Goal: Task Accomplishment & Management: Use online tool/utility

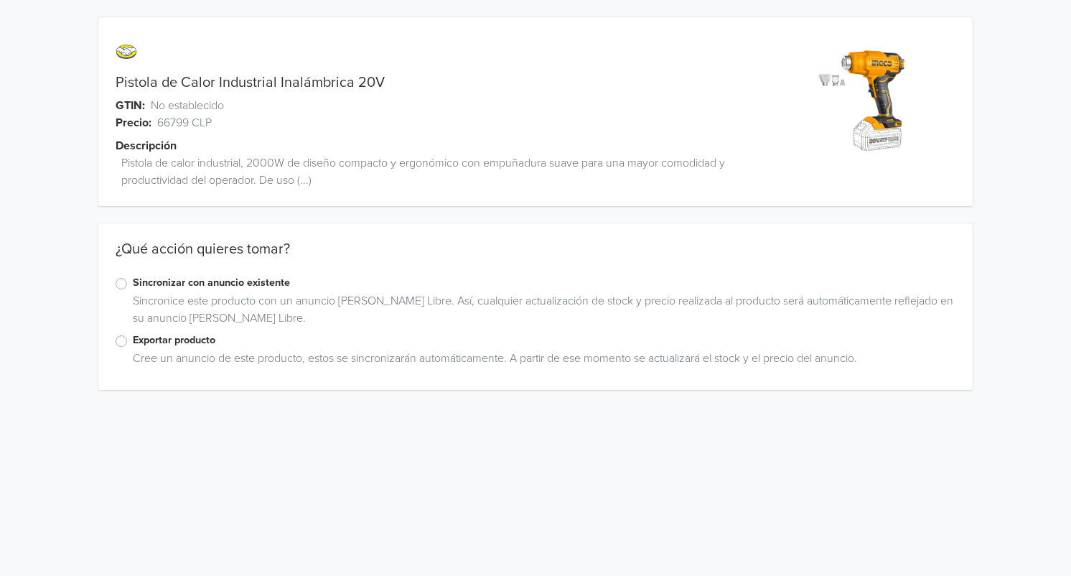
click at [133, 339] on label "Exportar producto" at bounding box center [544, 340] width 823 height 16
click at [0, 0] on input "Exportar producto" at bounding box center [0, 0] width 0 height 0
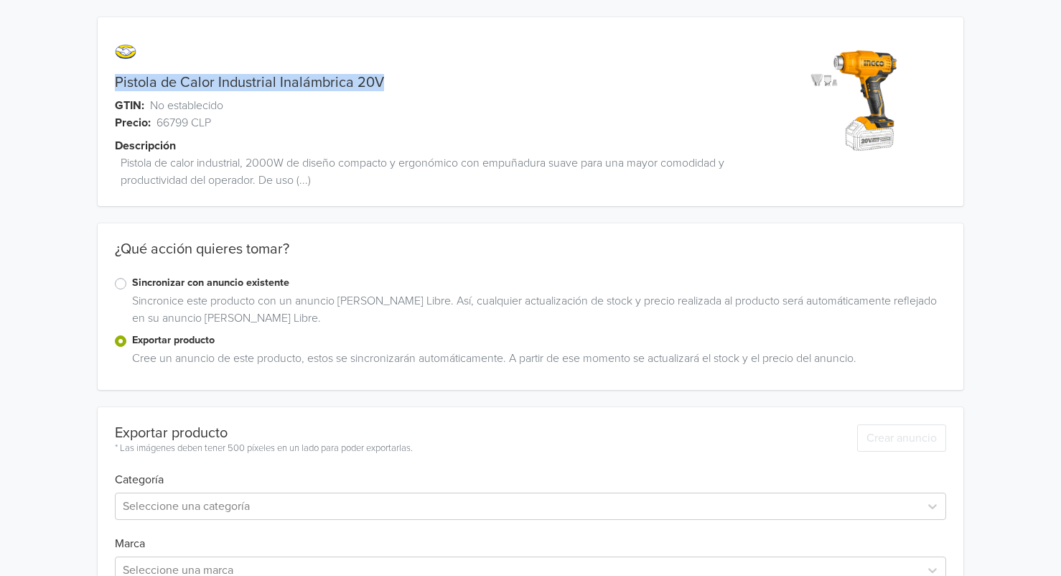
drag, startPoint x: 115, startPoint y: 80, endPoint x: 395, endPoint y: 84, distance: 280.7
click at [395, 84] on div "Pistola de Calor Industrial Inalámbrica 20V" at bounding box center [423, 82] width 650 height 17
copy link "Pistola de Calor Industrial Inalámbrica 20V"
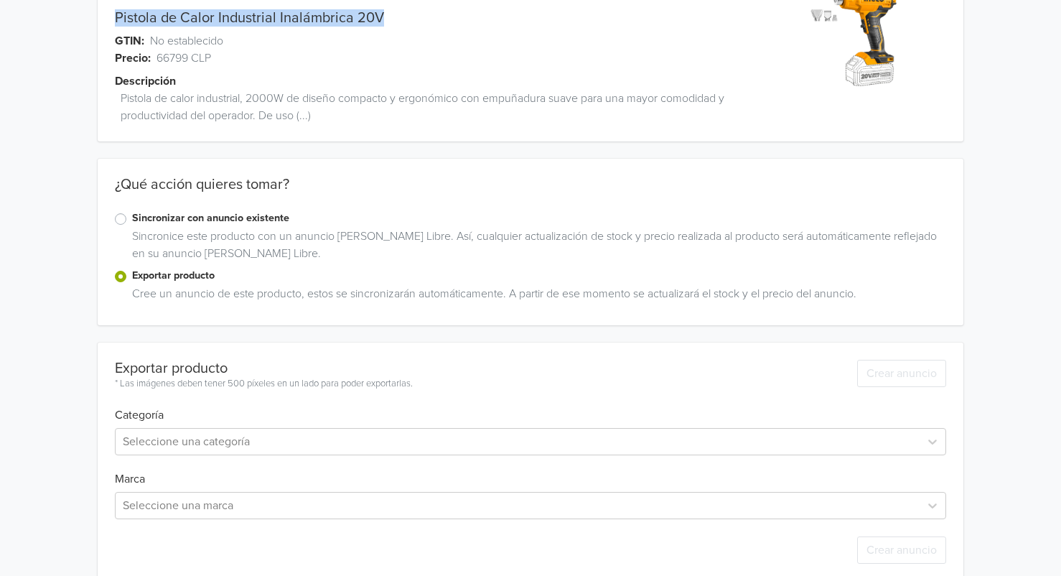
scroll to position [86, 0]
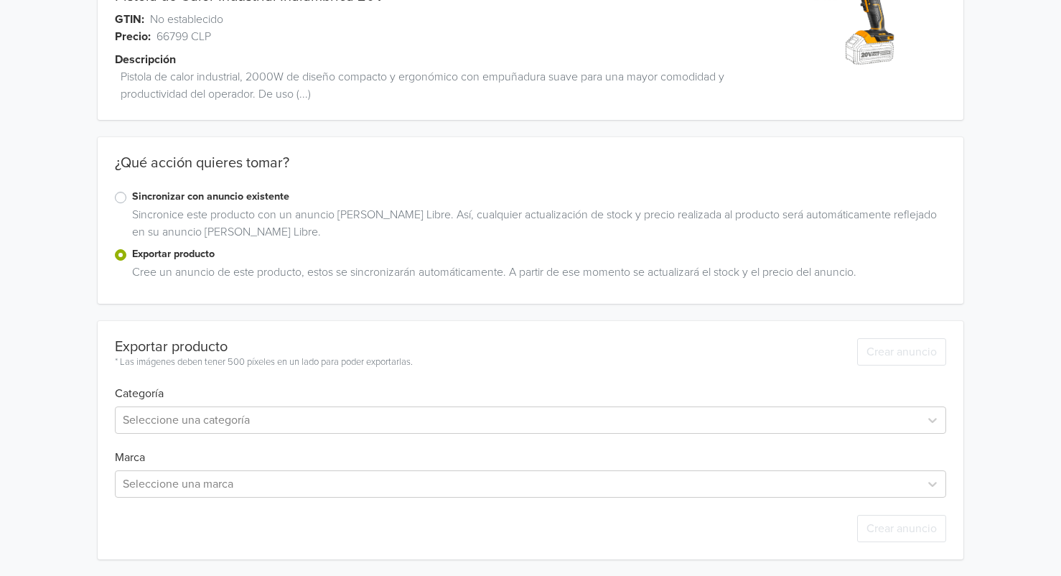
click at [317, 435] on div "Exportar producto * Las imágenes deben tener 500 píxeles en un lado para poder …" at bounding box center [531, 440] width 832 height 238
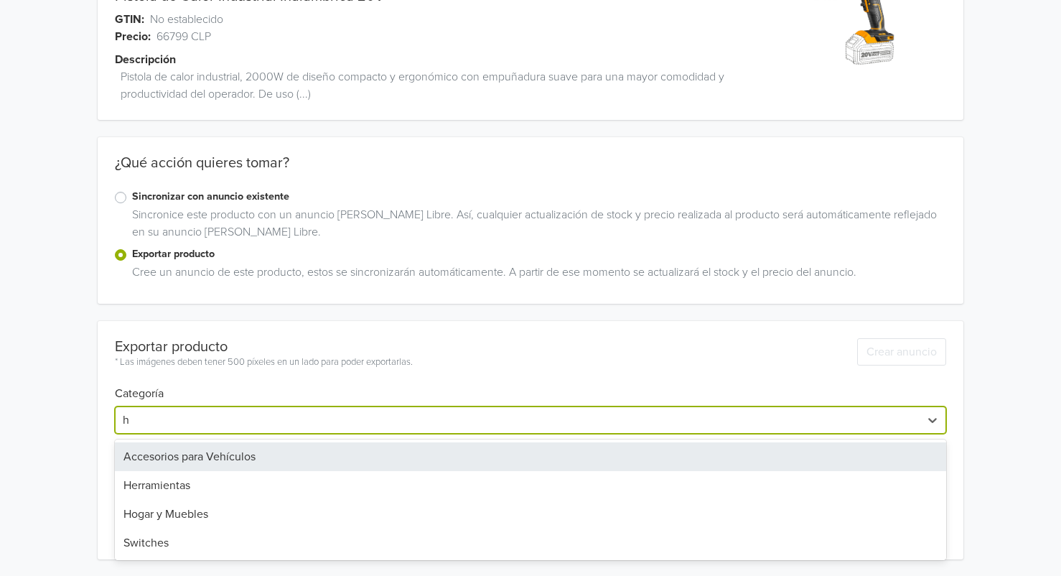
scroll to position [0, 0]
type input "herr"
click at [225, 446] on div "Herramientas" at bounding box center [531, 456] width 832 height 29
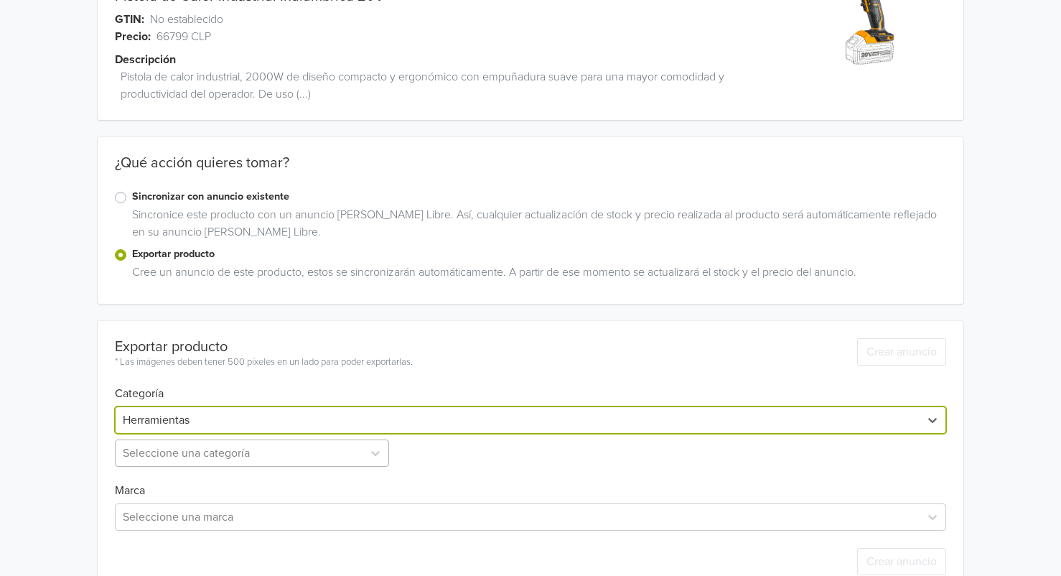
scroll to position [120, 0]
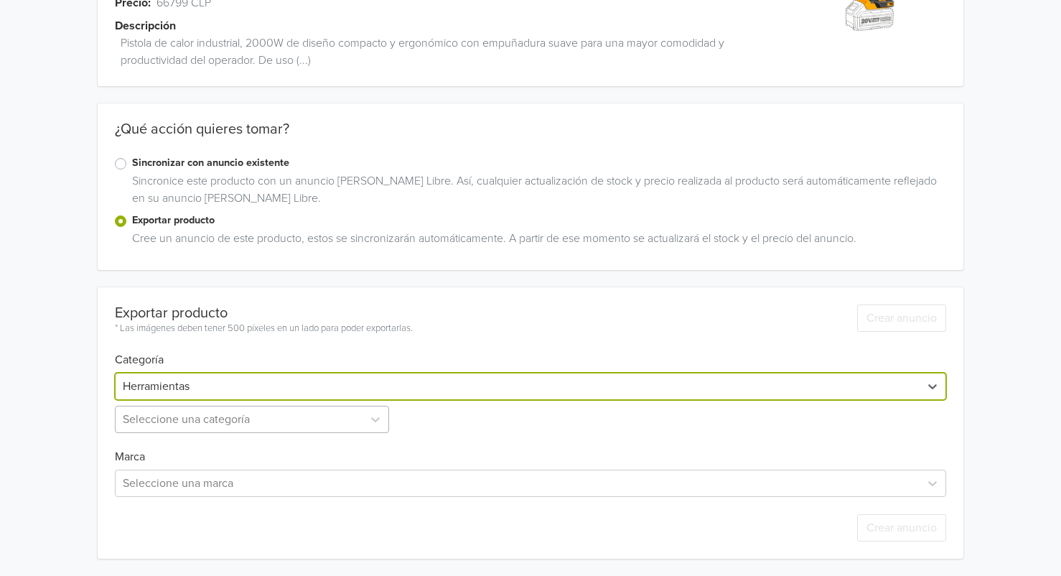
click at [189, 433] on div "Seleccione una categoría" at bounding box center [253, 419] width 277 height 27
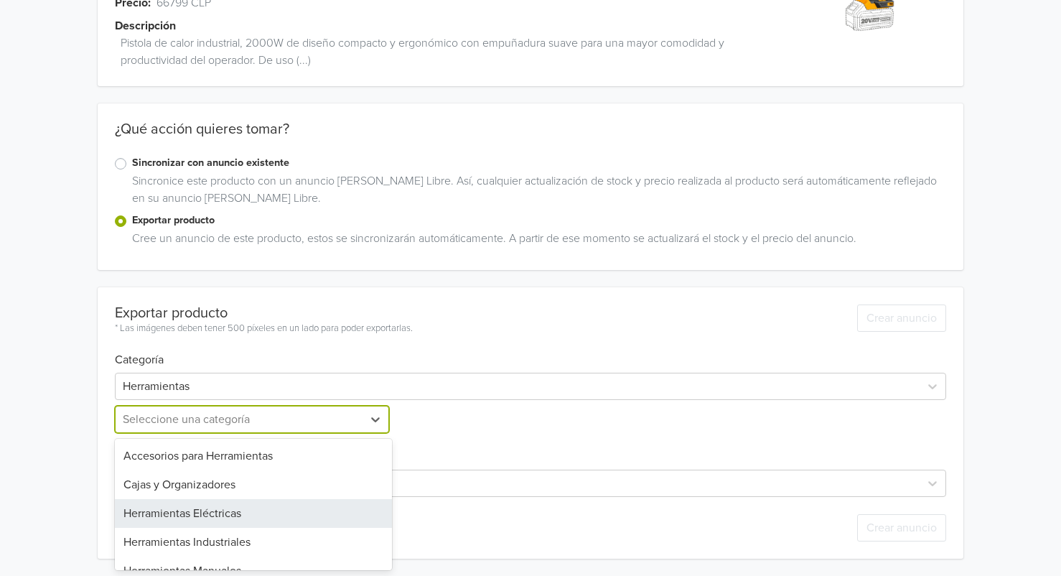
click at [194, 510] on div "Herramientas Eléctricas" at bounding box center [253, 513] width 277 height 29
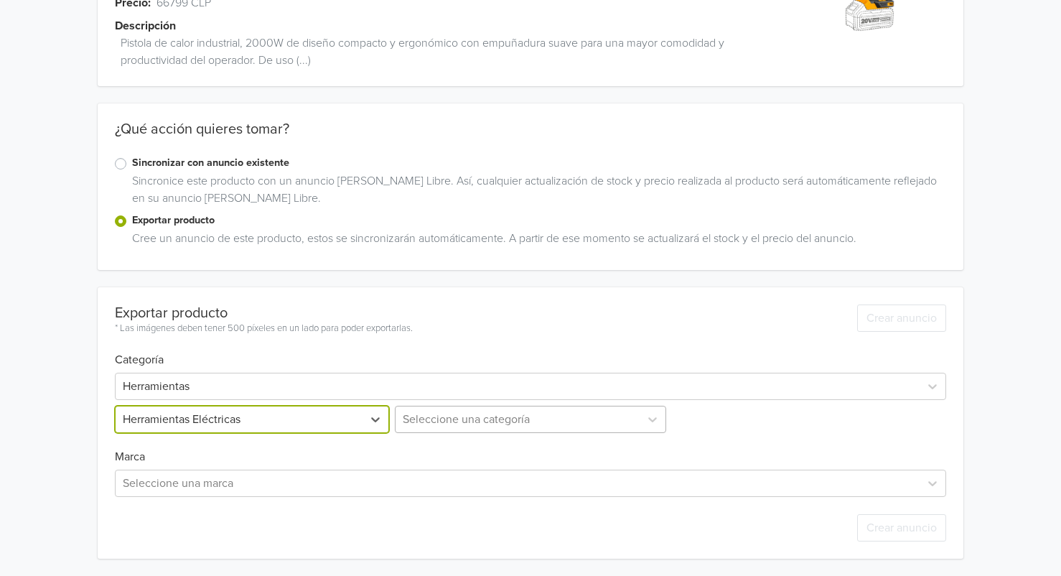
click at [503, 418] on div at bounding box center [518, 419] width 230 height 20
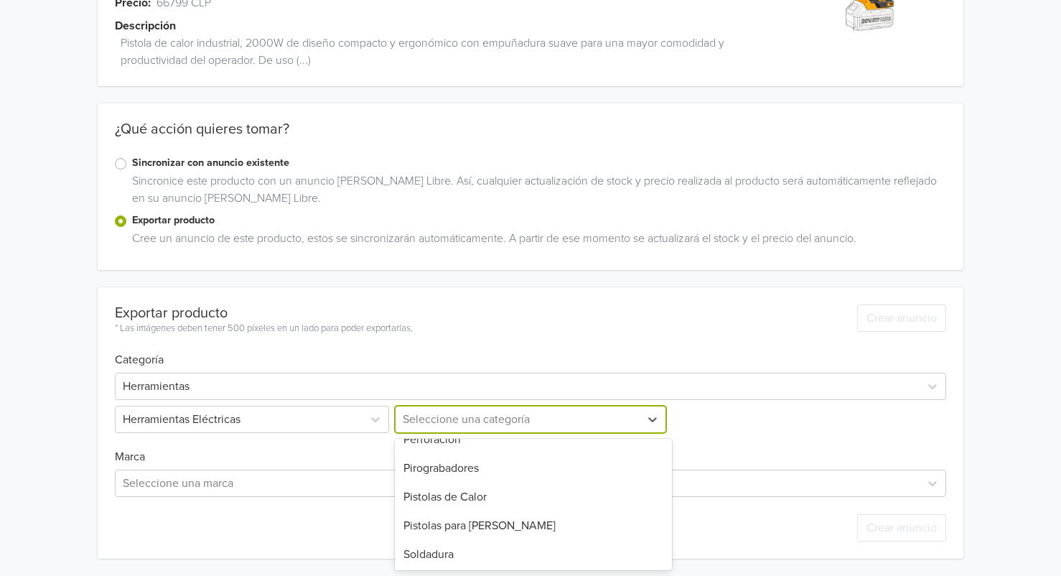
scroll to position [457, 0]
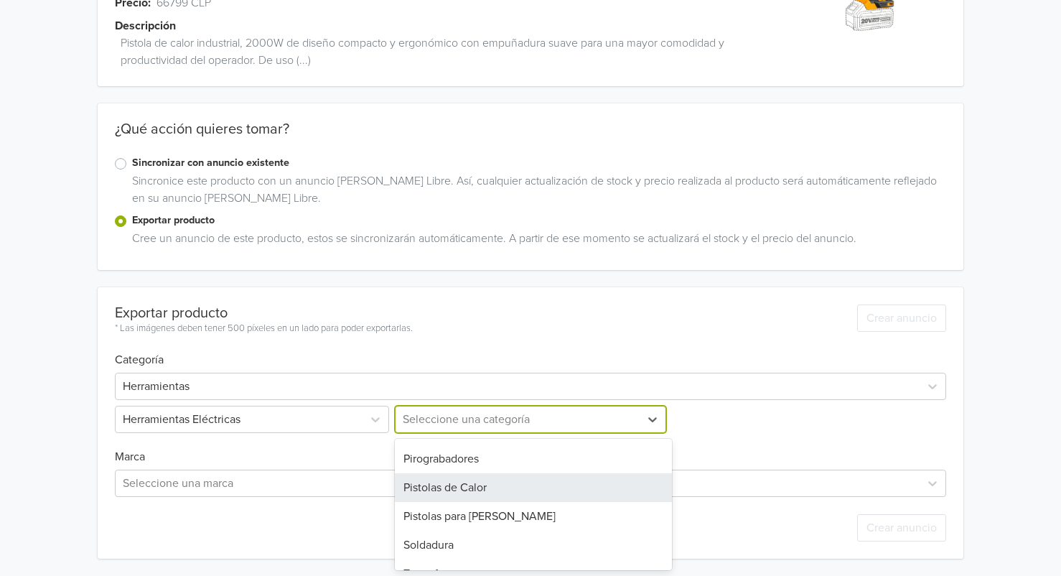
click at [492, 484] on div "Pistolas de Calor" at bounding box center [533, 487] width 277 height 29
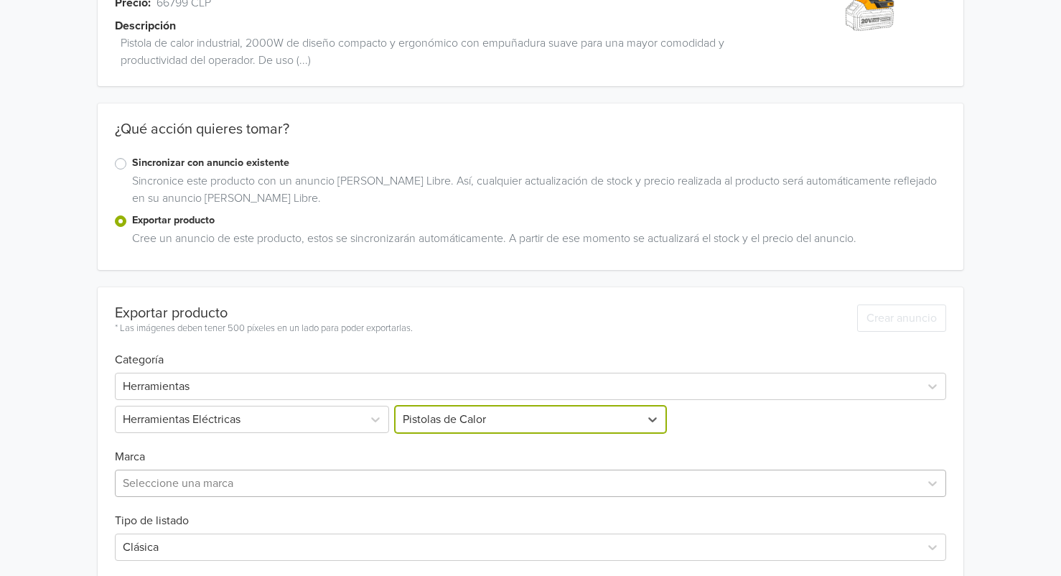
click at [189, 484] on div at bounding box center [518, 483] width 790 height 20
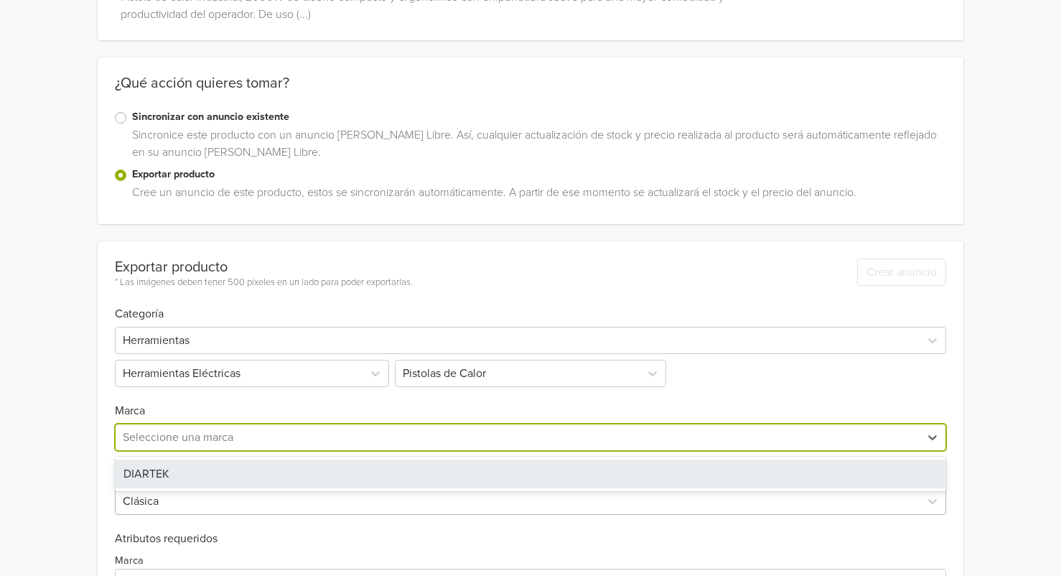
scroll to position [195, 0]
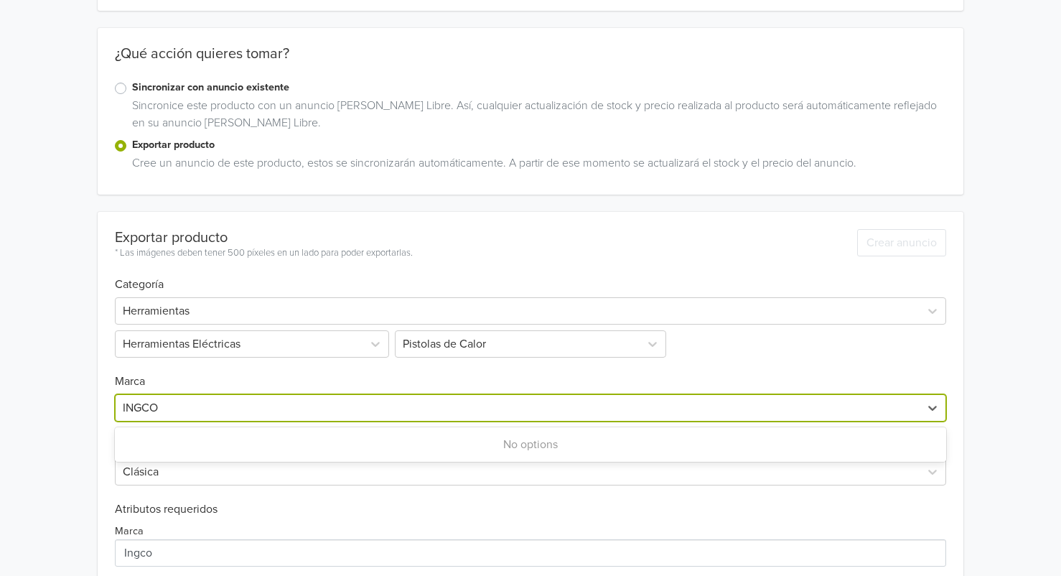
type input "INGCO"
click at [825, 347] on div "Herramientas Herramientas Eléctricas Pistolas de Calor" at bounding box center [531, 324] width 832 height 66
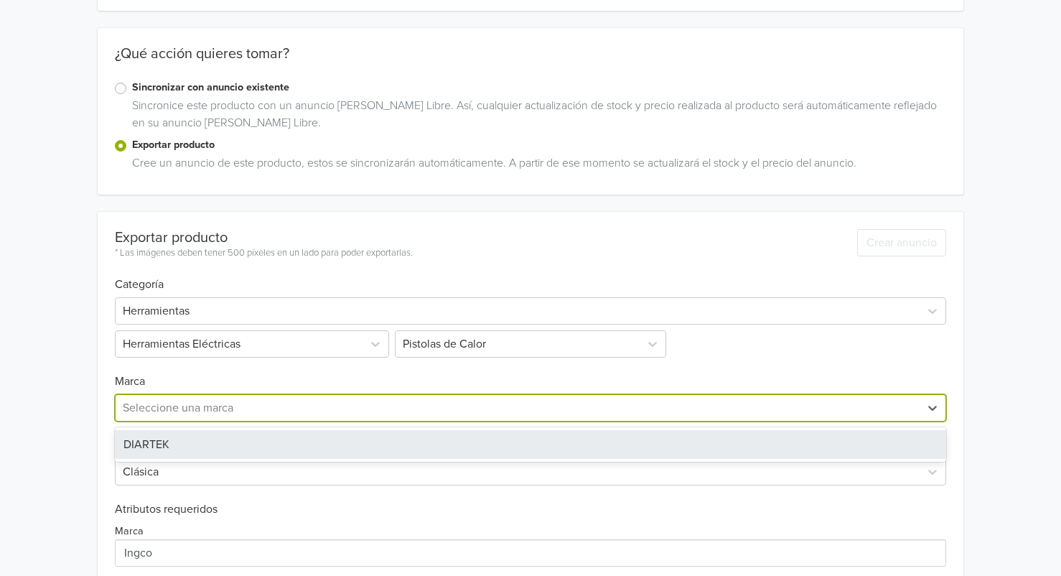
click at [155, 412] on div at bounding box center [518, 408] width 790 height 20
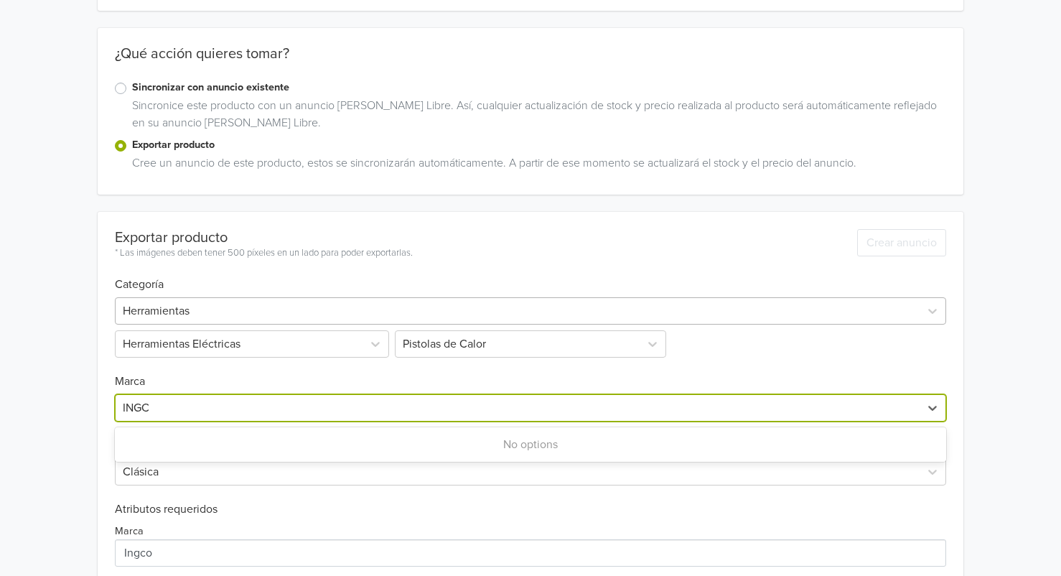
type input "INGCO"
click at [495, 404] on div at bounding box center [518, 408] width 790 height 20
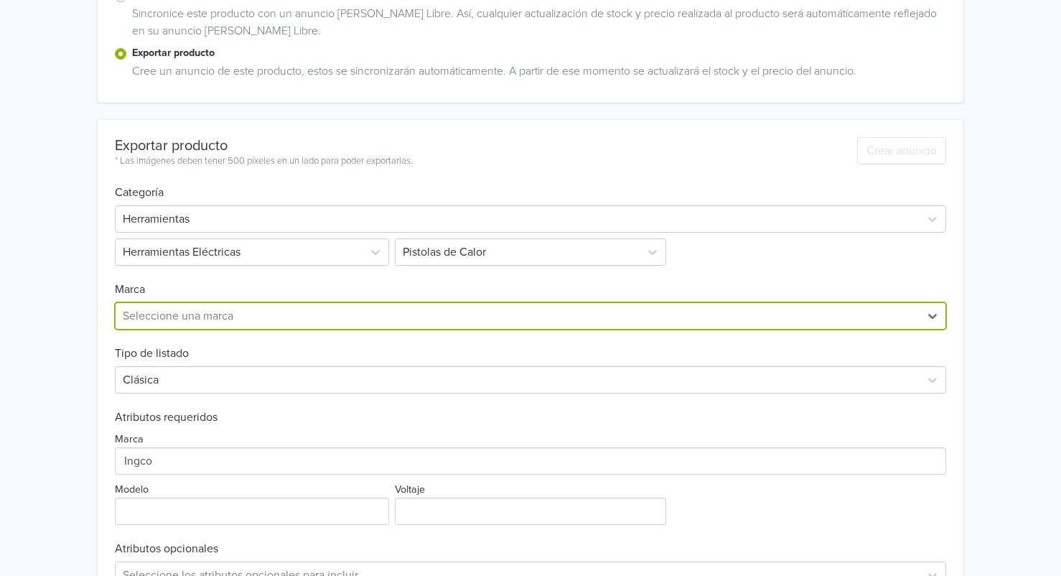
scroll to position [326, 0]
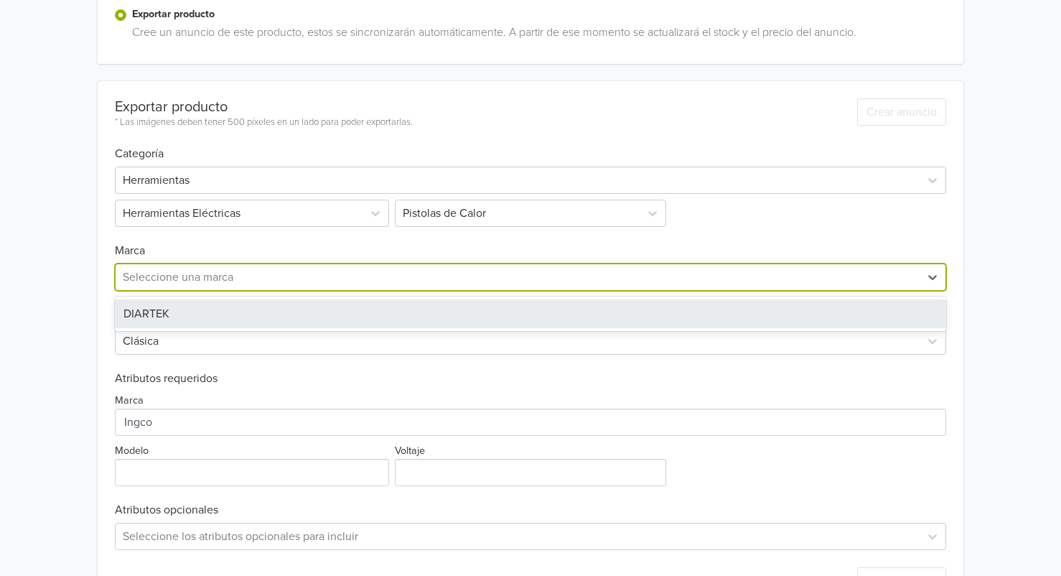
click at [441, 272] on div at bounding box center [518, 277] width 790 height 20
click at [375, 305] on div "DIARTEK" at bounding box center [531, 313] width 832 height 29
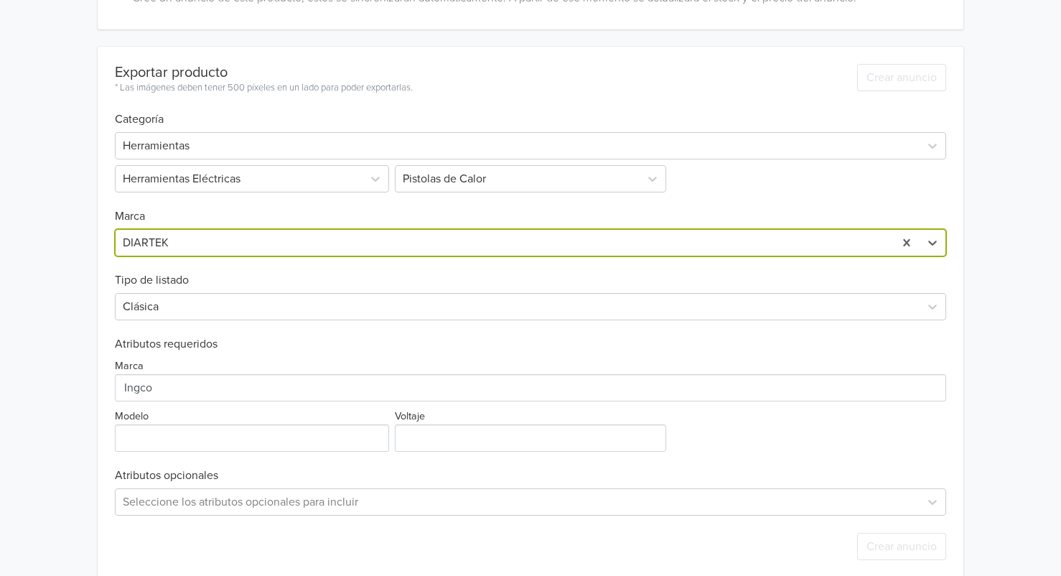
scroll to position [380, 0]
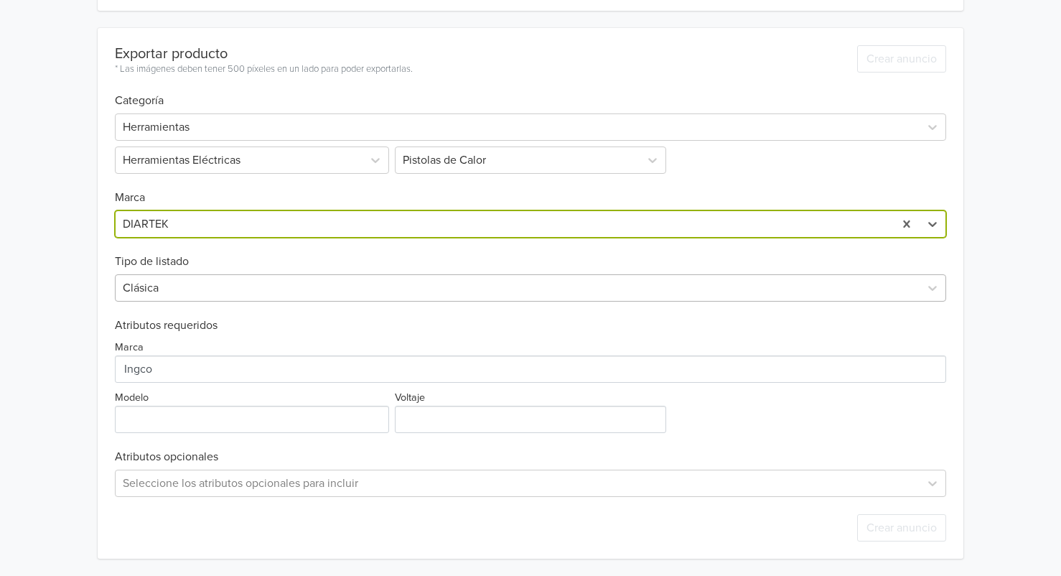
click at [263, 286] on div at bounding box center [518, 288] width 790 height 20
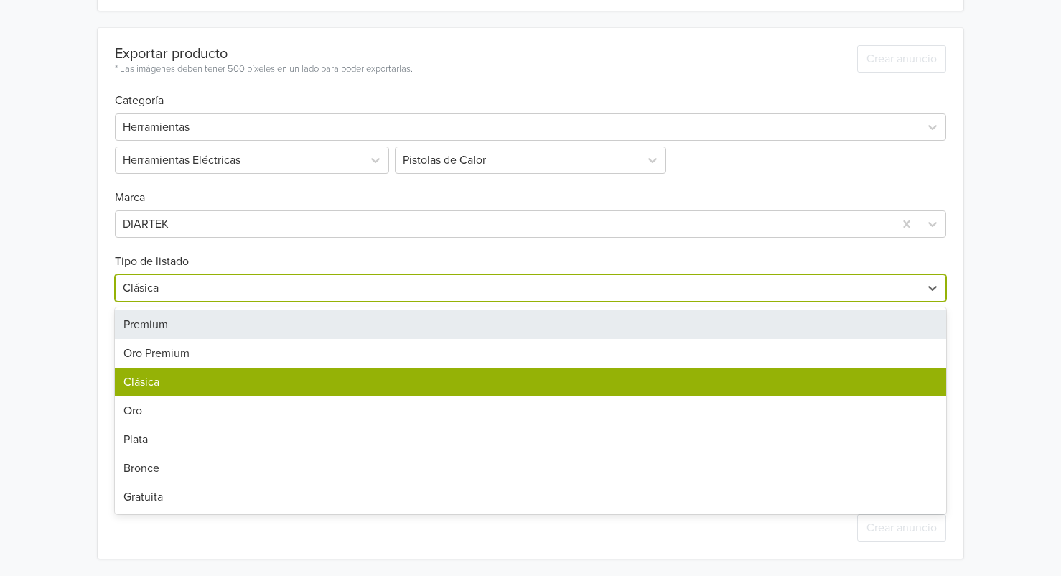
click at [244, 327] on div "Premium" at bounding box center [531, 324] width 832 height 29
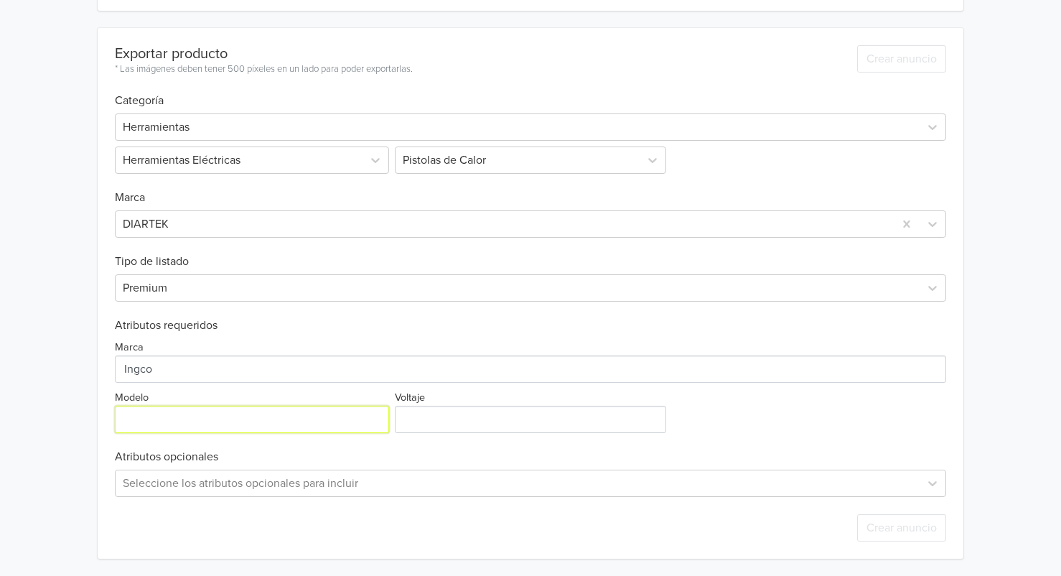
click at [297, 415] on input "Modelo" at bounding box center [252, 419] width 274 height 27
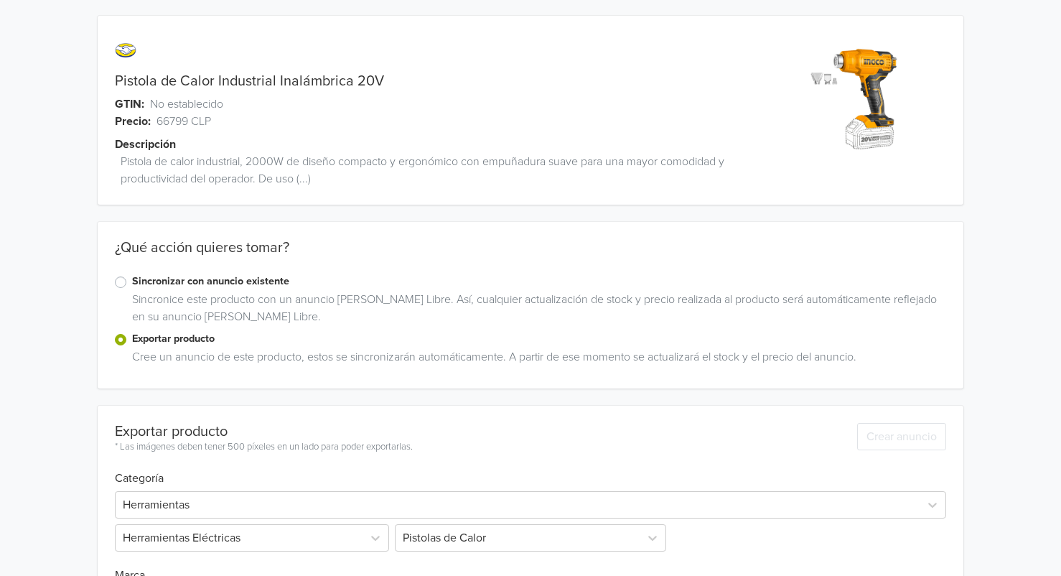
scroll to position [0, 0]
drag, startPoint x: 216, startPoint y: 81, endPoint x: 351, endPoint y: 88, distance: 135.1
click at [351, 88] on link "Pistola de Calor Industrial Inalámbrica 20V" at bounding box center [249, 82] width 269 height 17
copy link "Industrial Inalámbrica"
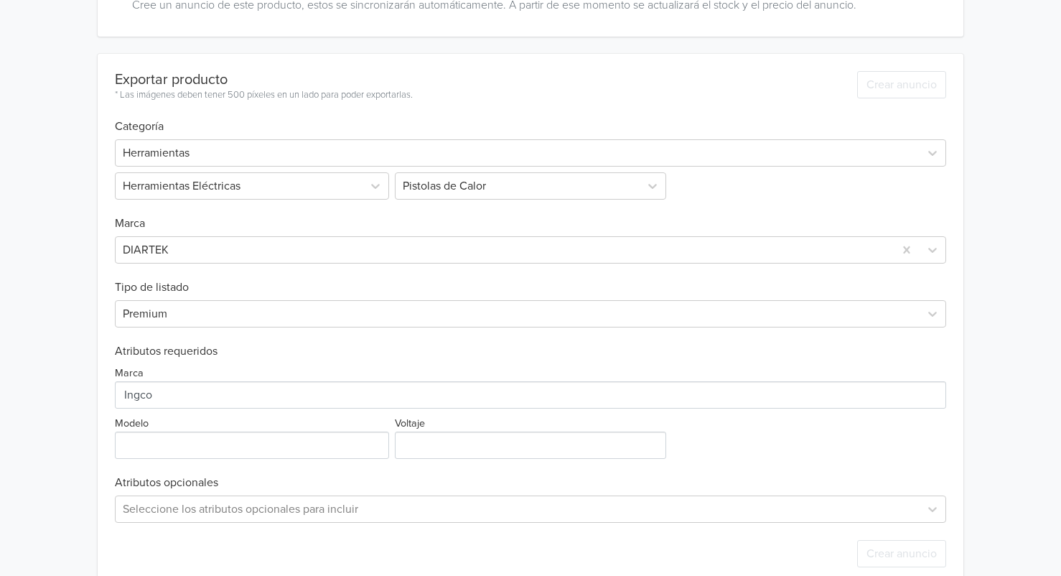
scroll to position [380, 0]
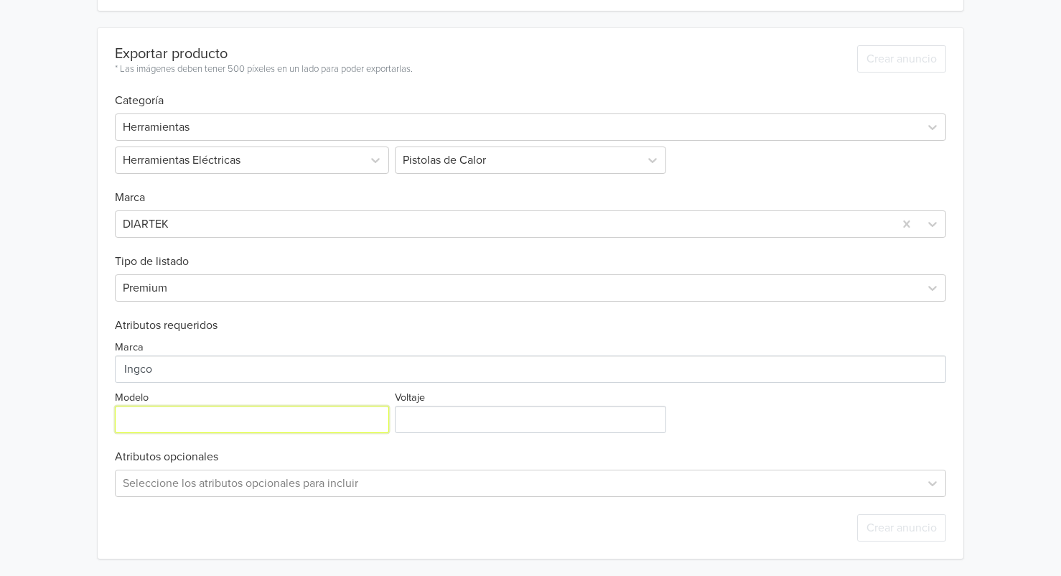
paste input "Industrial Inalámbrica"
type input "Industrial Inalámbrica"
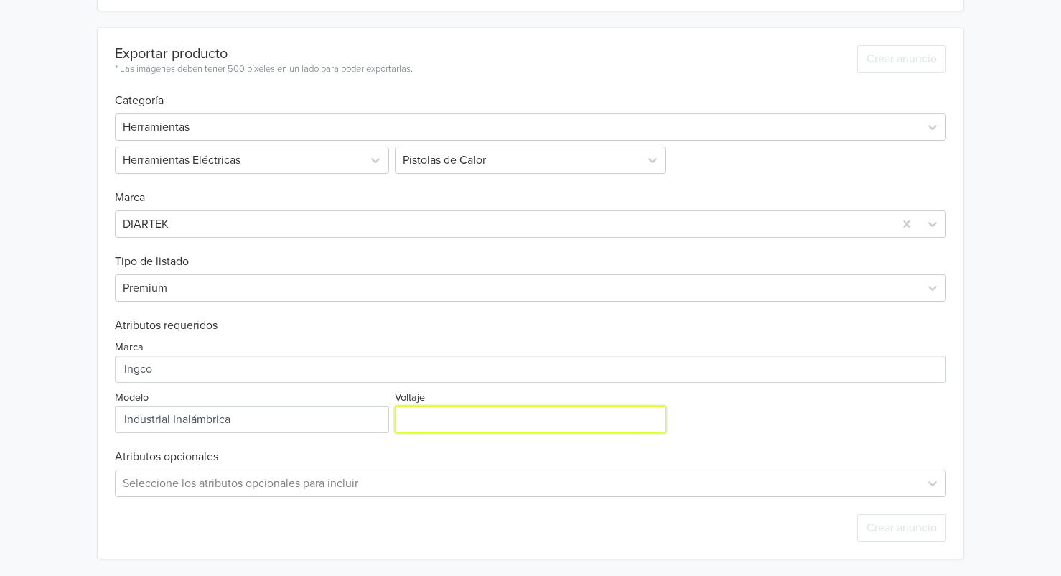
click at [452, 427] on input "Voltaje" at bounding box center [530, 419] width 271 height 27
type input "20 V"
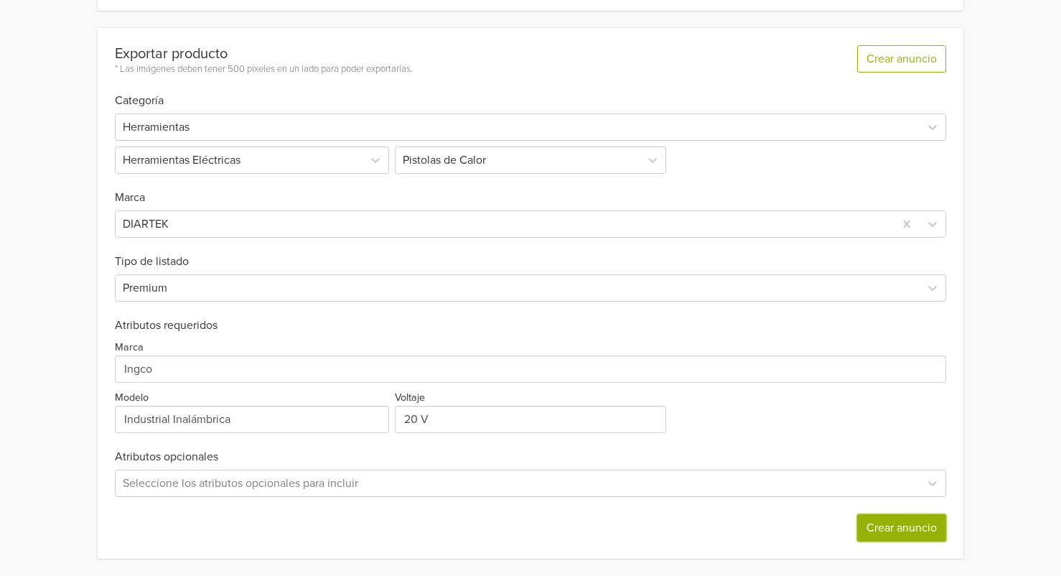
click at [907, 525] on button "Crear anuncio" at bounding box center [901, 527] width 89 height 27
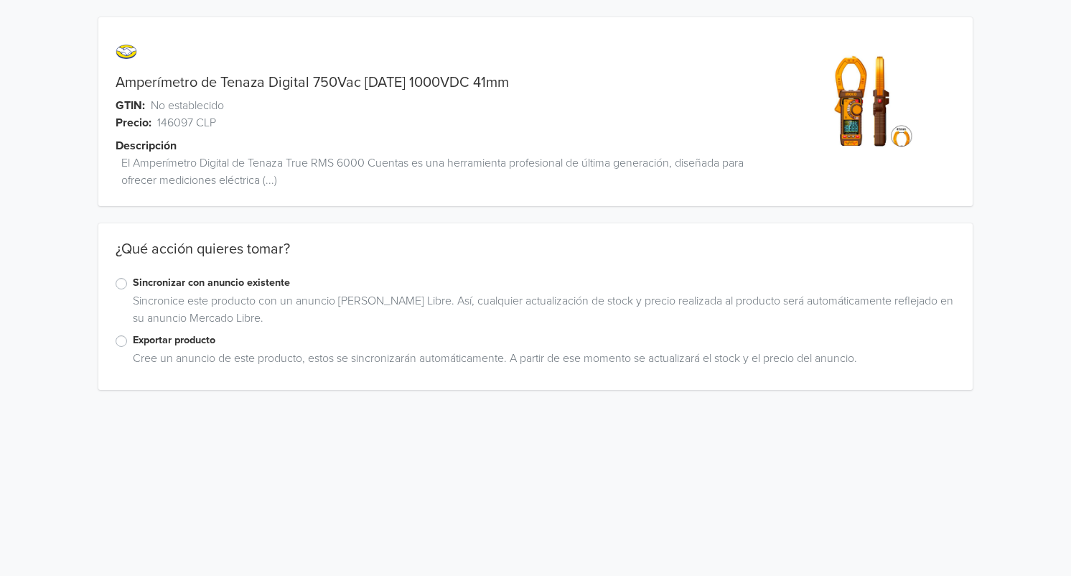
click at [133, 341] on label "Exportar producto" at bounding box center [544, 340] width 823 height 16
click at [0, 0] on input "Exportar producto" at bounding box center [0, 0] width 0 height 0
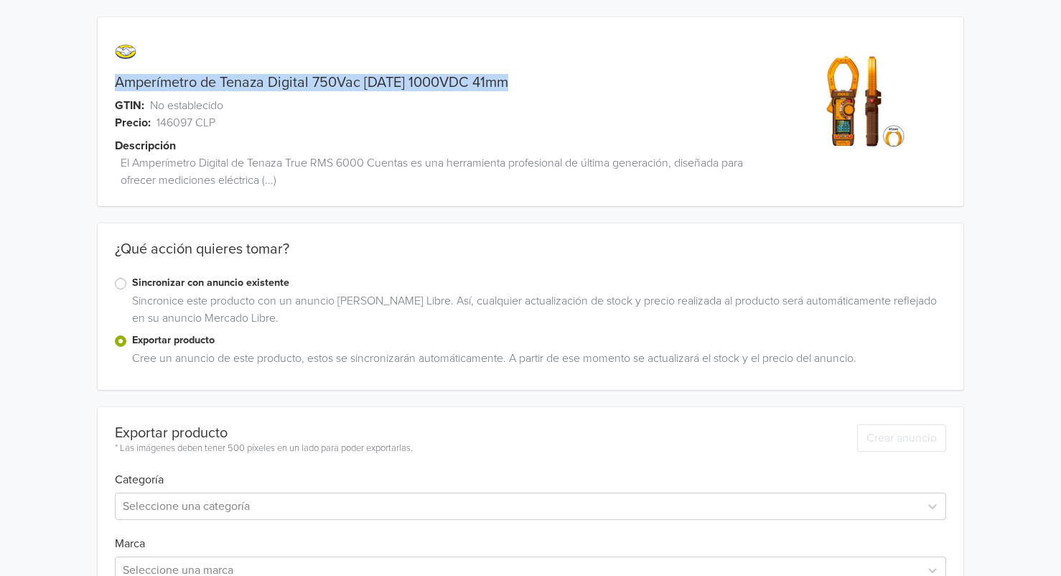
drag, startPoint x: 117, startPoint y: 83, endPoint x: 550, endPoint y: 88, distance: 432.8
click at [550, 88] on div "Amperímetro de Tenaza Digital 750Vac [DATE] 1000VDC 41mm" at bounding box center [423, 82] width 650 height 17
copy link "Amperímetro de Tenaza Digital 750Vac [DATE] 1000VDC 41mm"
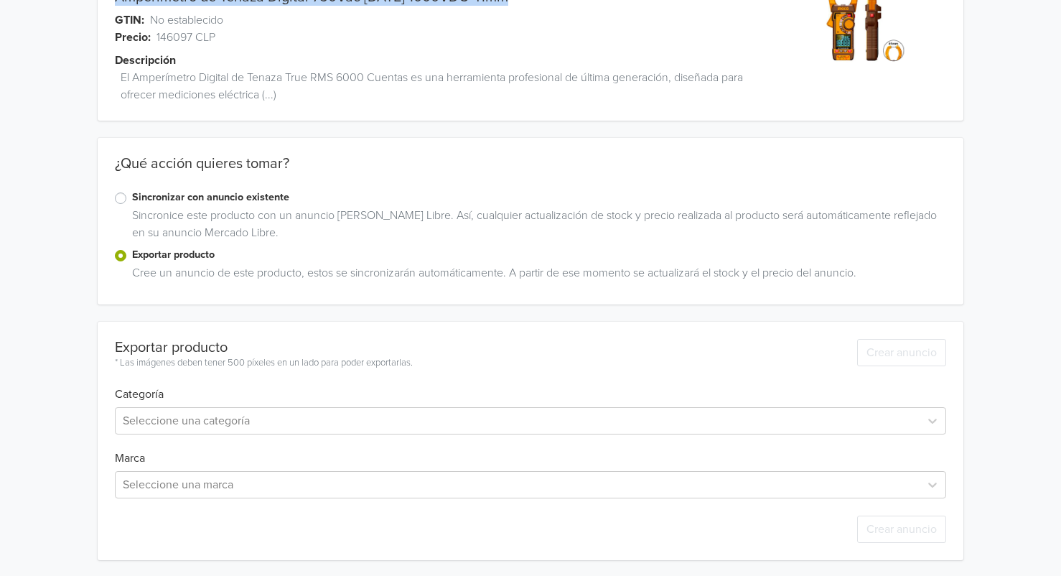
scroll to position [86, 0]
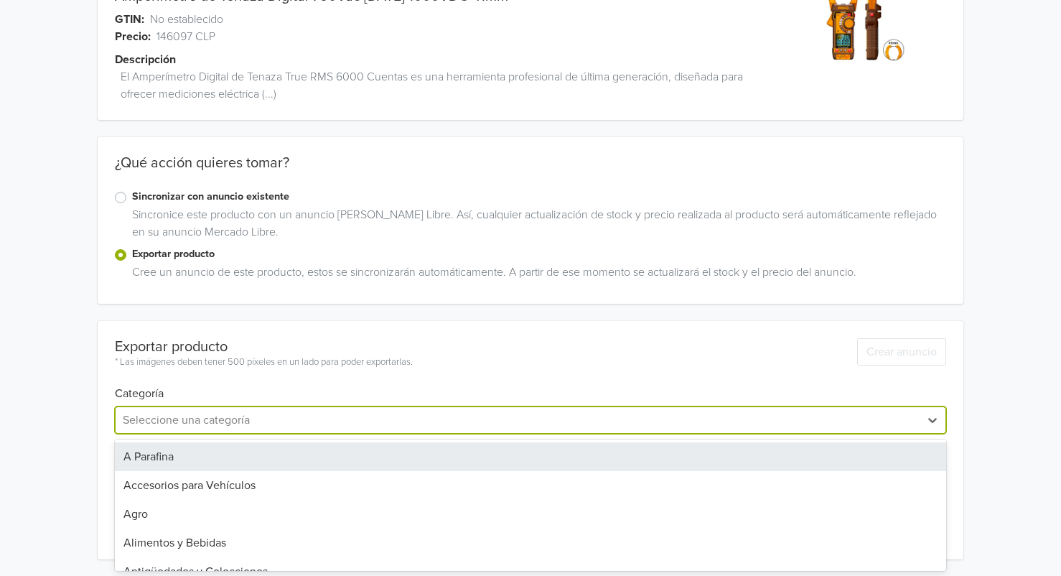
click at [159, 423] on div at bounding box center [518, 420] width 790 height 20
type input "H"
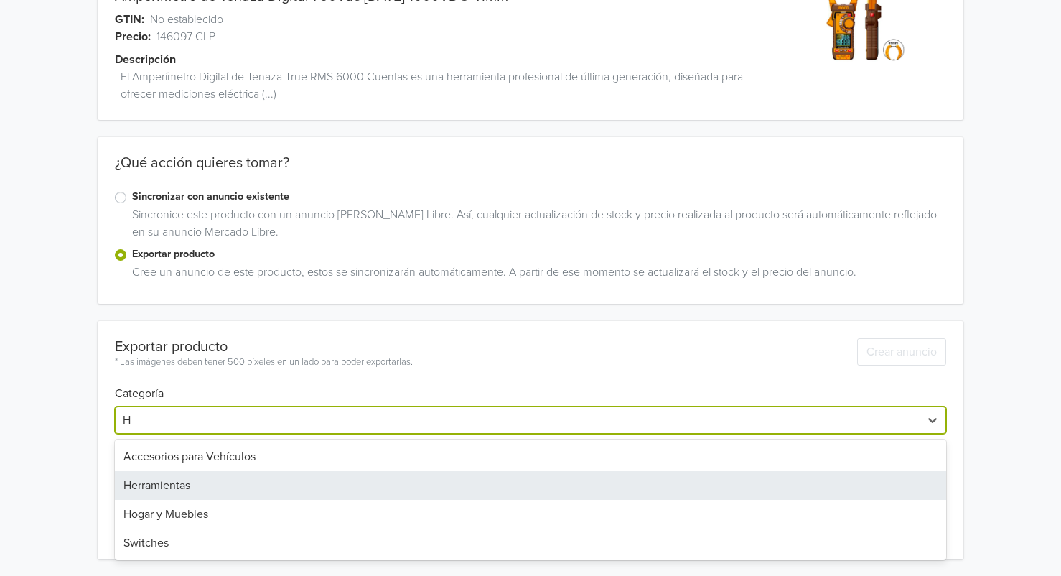
click at [158, 484] on div "Herramientas" at bounding box center [531, 485] width 832 height 29
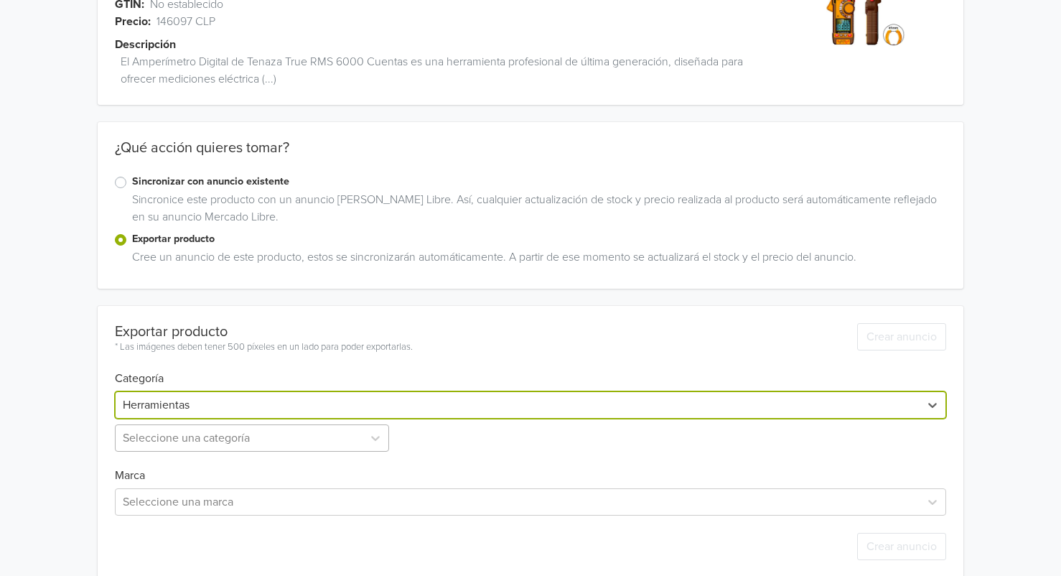
scroll to position [120, 0]
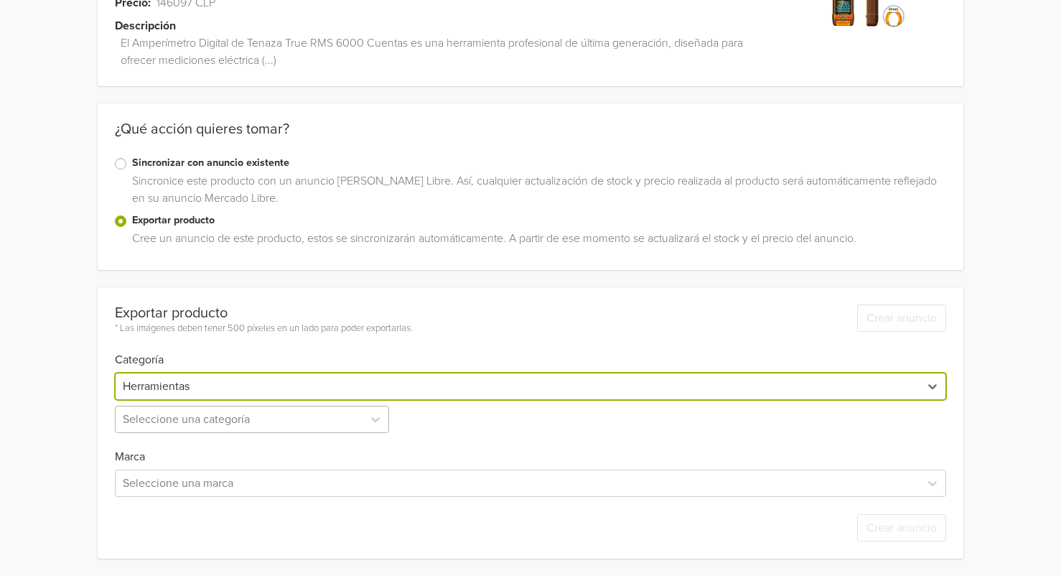
click at [164, 436] on div "Exportar producto * Las imágenes deben tener 500 píxeles en un lado para poder …" at bounding box center [531, 422] width 832 height 271
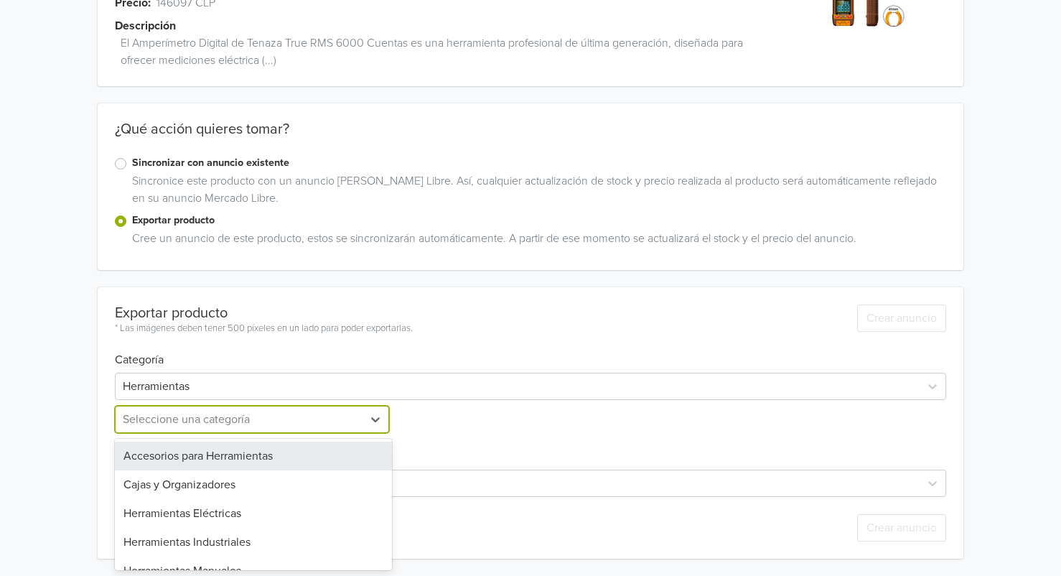
click at [232, 420] on div at bounding box center [239, 419] width 233 height 20
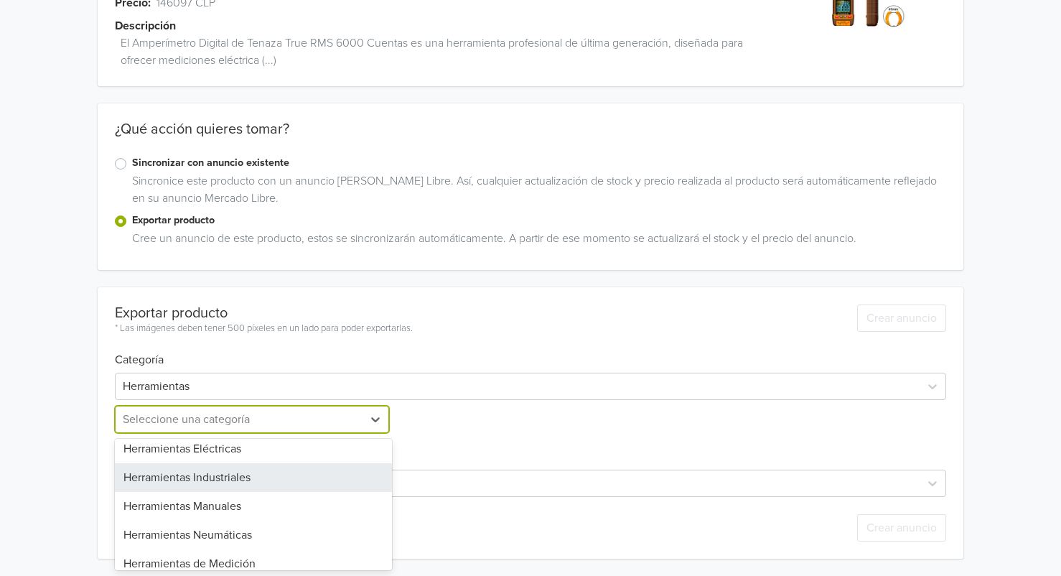
scroll to position [130, 0]
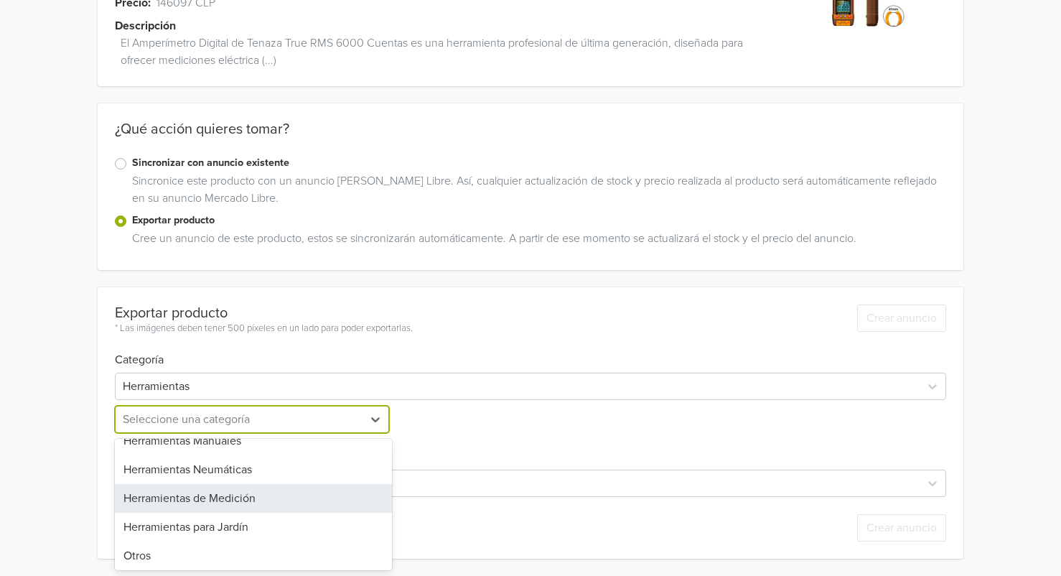
click at [219, 490] on div "Herramientas de Medición" at bounding box center [253, 498] width 277 height 29
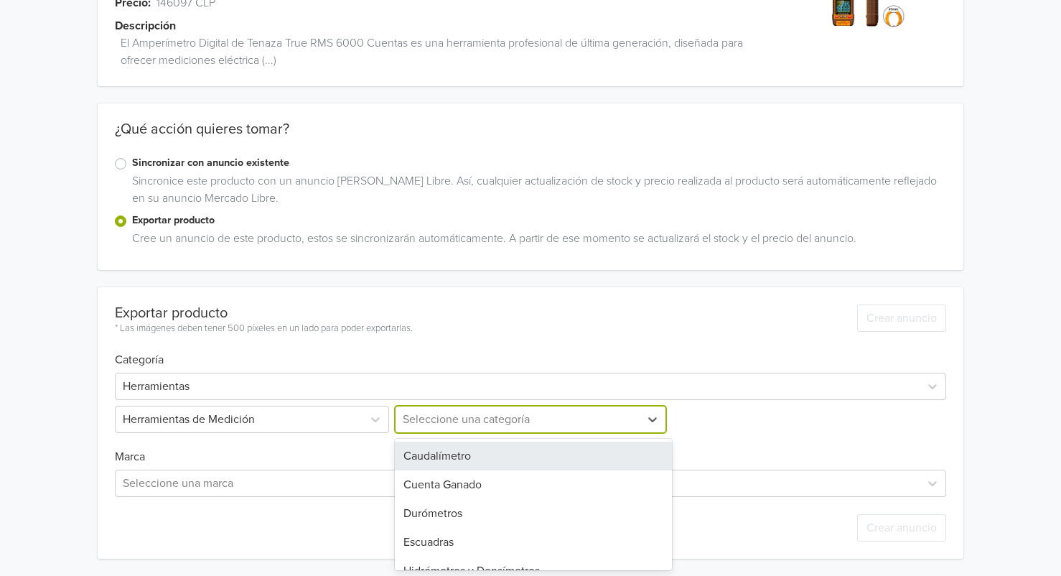
click at [448, 413] on div at bounding box center [518, 419] width 230 height 20
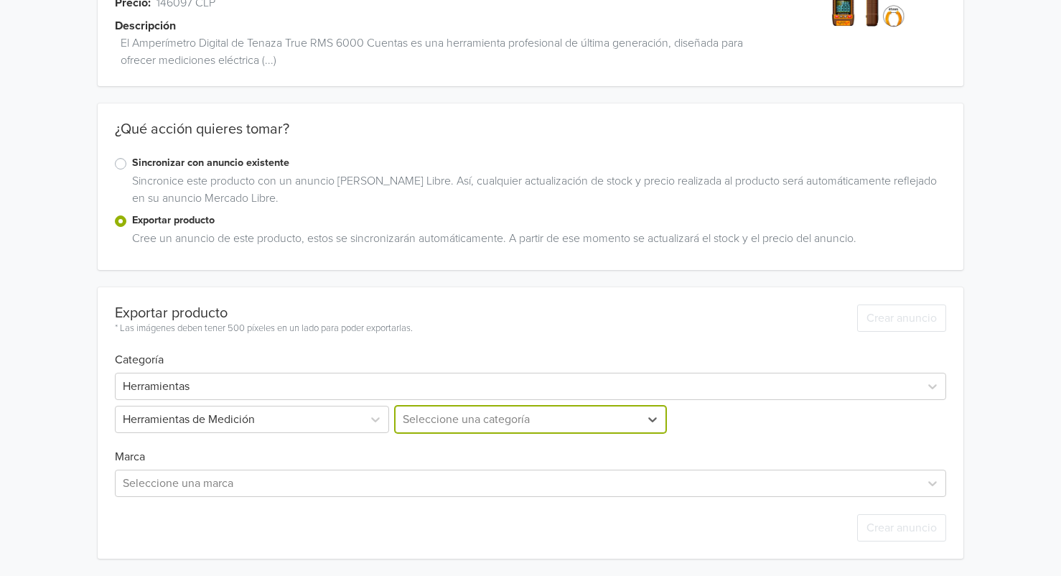
click at [512, 415] on div at bounding box center [518, 419] width 230 height 20
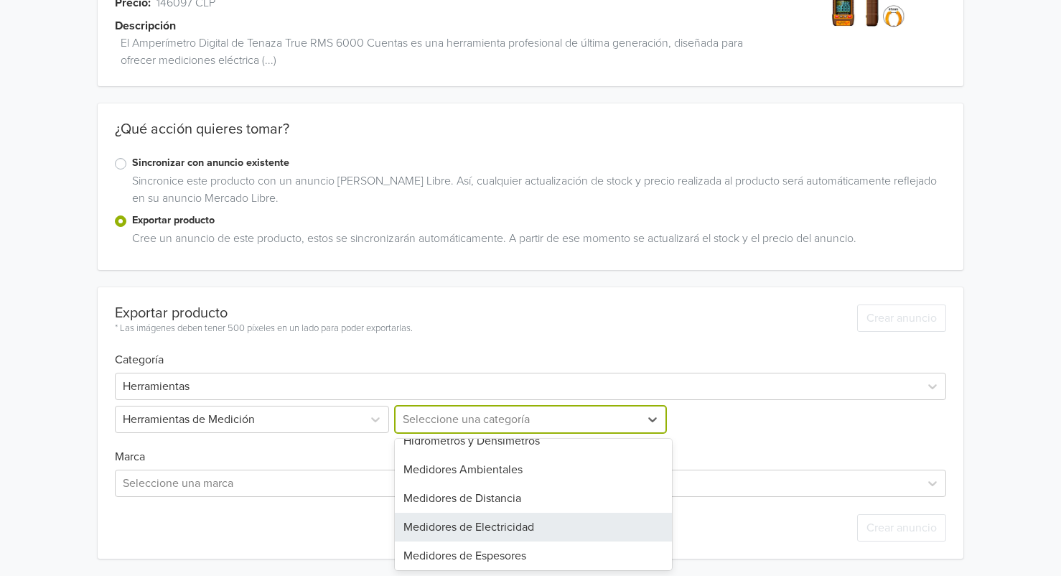
click at [502, 523] on div "Medidores de Electricidad" at bounding box center [533, 526] width 277 height 29
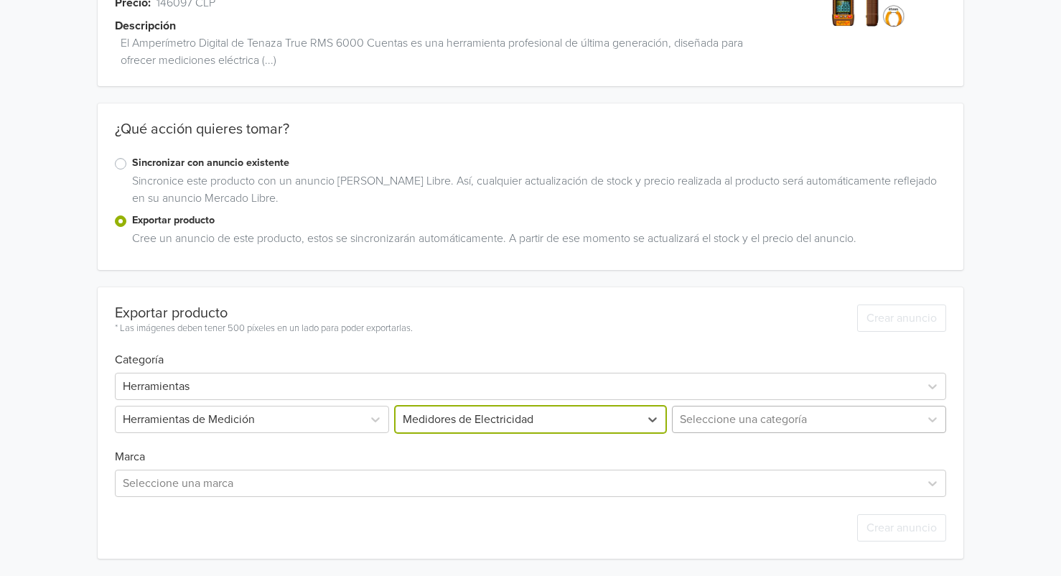
click at [741, 413] on div at bounding box center [796, 419] width 233 height 20
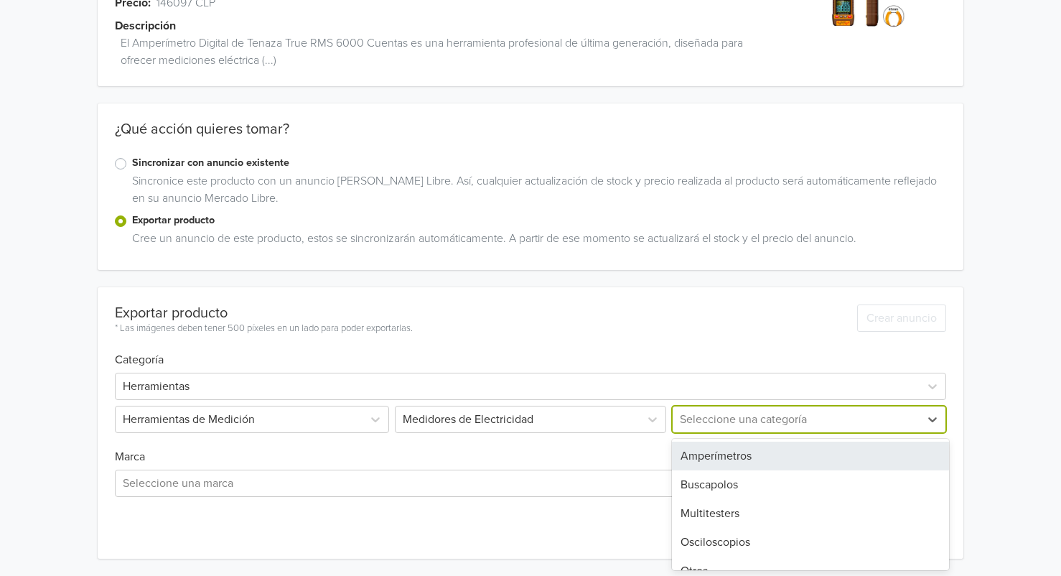
click at [730, 456] on div "Amperímetros" at bounding box center [810, 455] width 277 height 29
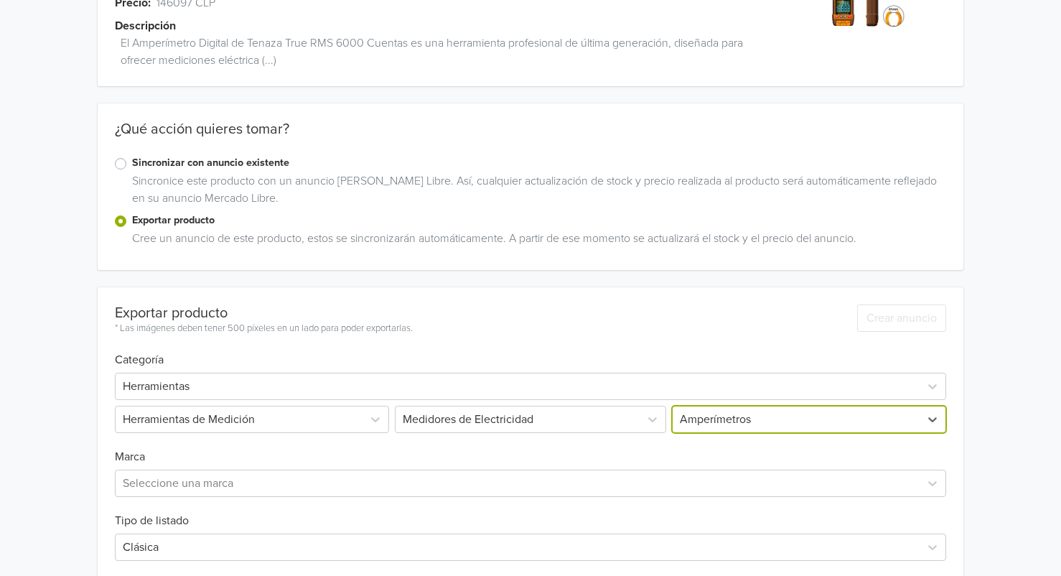
scroll to position [133, 0]
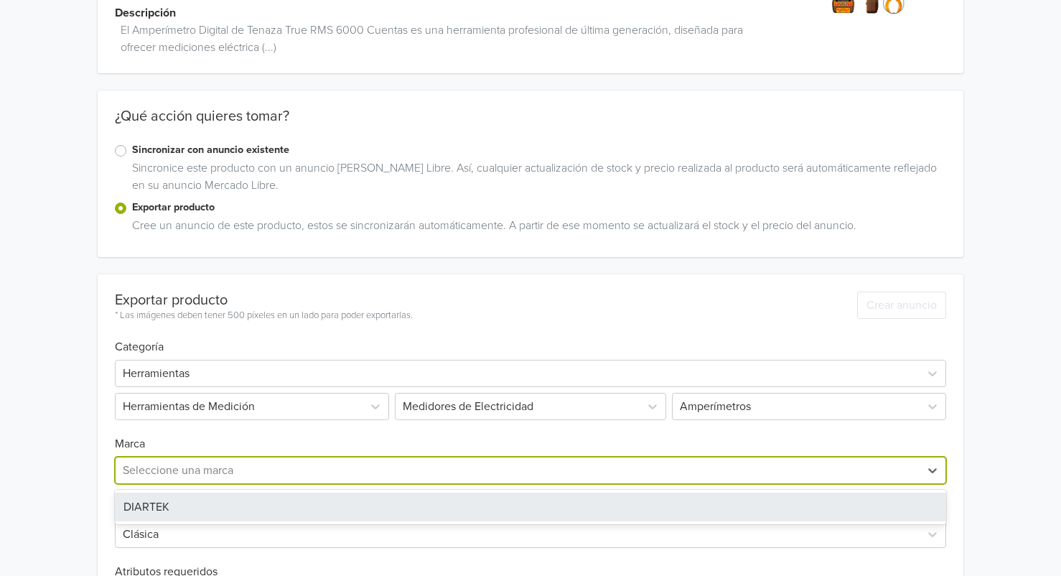
click at [237, 469] on div at bounding box center [518, 470] width 790 height 20
click at [198, 512] on div "DIARTEK" at bounding box center [531, 506] width 832 height 29
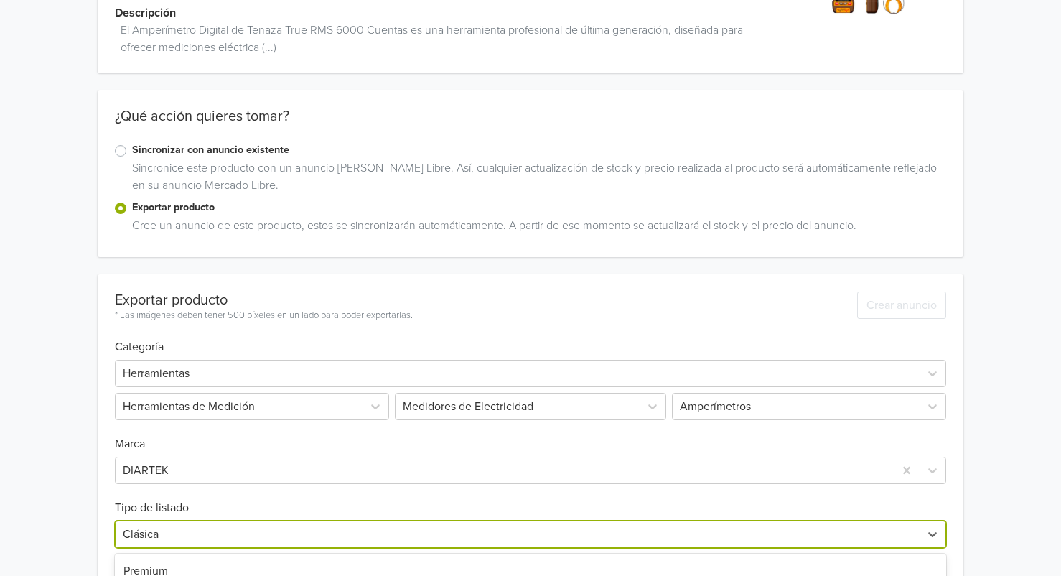
click at [196, 535] on div "7 results available. Use Up and Down to choose options, press Enter to select t…" at bounding box center [531, 533] width 832 height 27
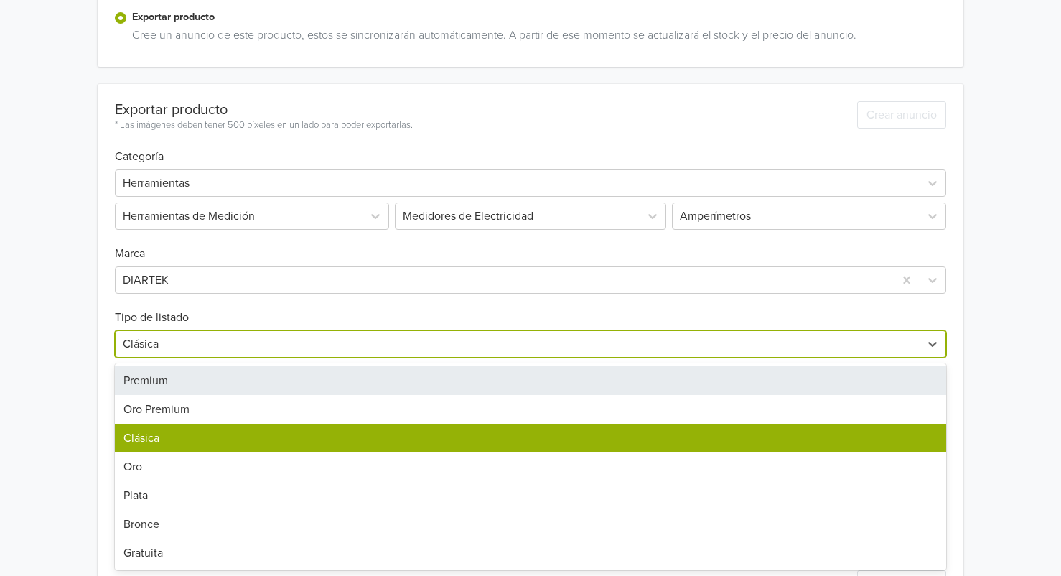
click at [174, 379] on div "Premium" at bounding box center [531, 380] width 832 height 29
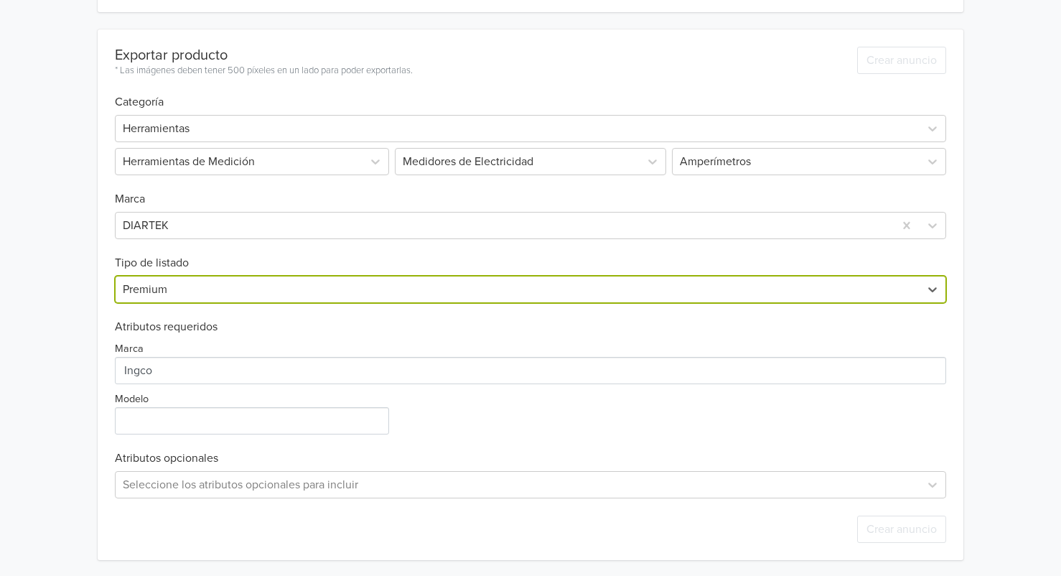
scroll to position [380, 0]
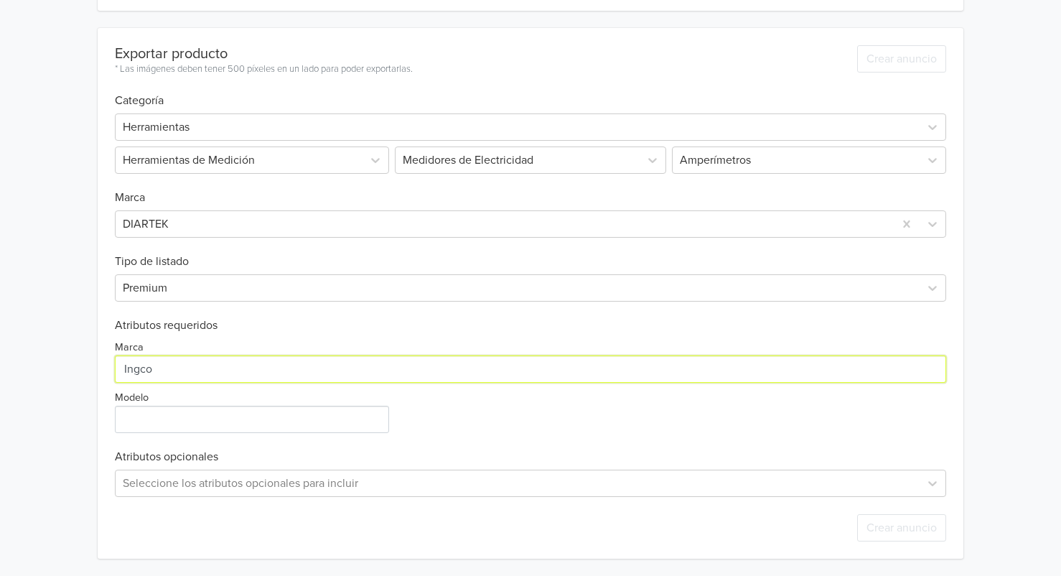
drag, startPoint x: 163, startPoint y: 370, endPoint x: 71, endPoint y: 373, distance: 91.9
click at [71, 373] on div "Amperímetro de Tenaza Digital 750Vac [DATE] 1000VDC 41mm GTIN: No establecido P…" at bounding box center [530, 98] width 1039 height 955
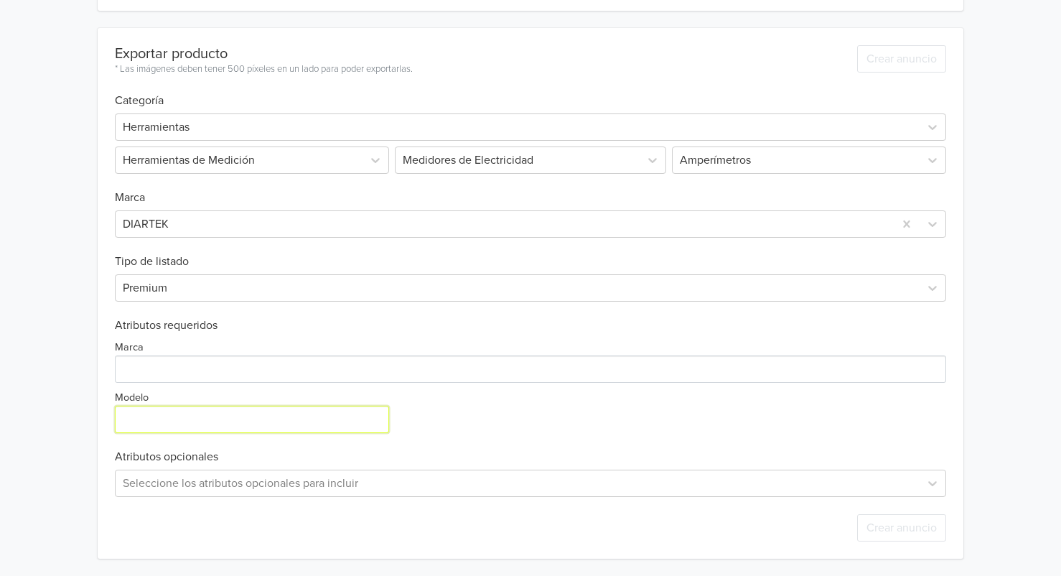
click at [249, 418] on input "Modelo" at bounding box center [252, 419] width 274 height 27
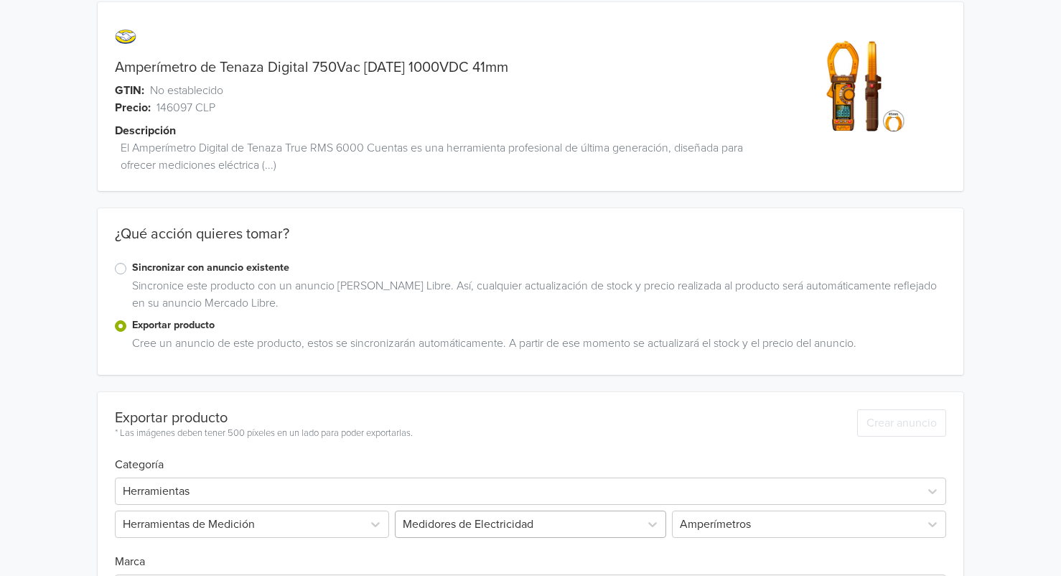
scroll to position [0, 0]
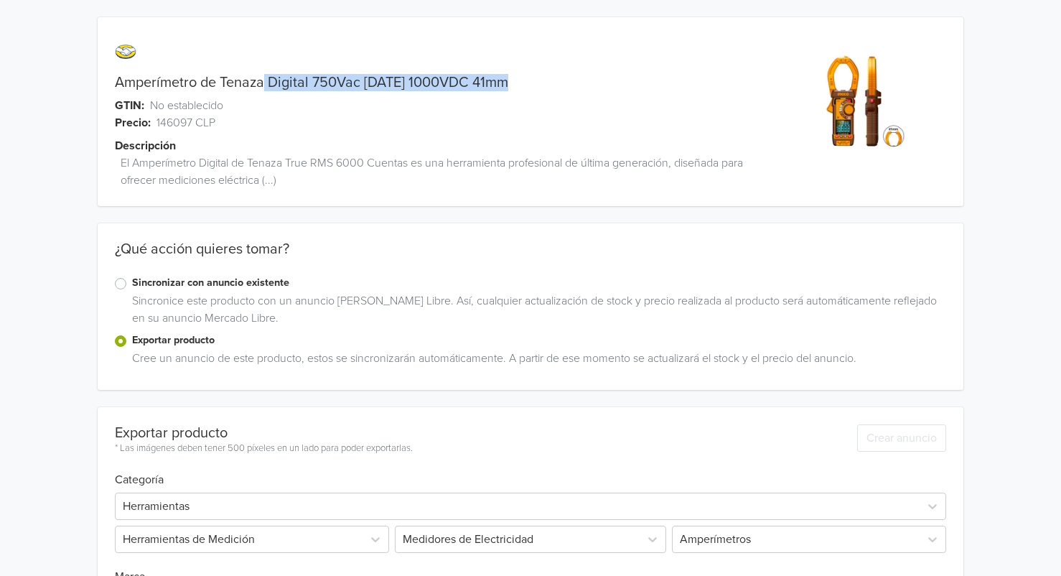
drag, startPoint x: 266, startPoint y: 80, endPoint x: 554, endPoint y: 86, distance: 288.6
click at [554, 86] on div "Amperímetro de Tenaza Digital 750Vac [DATE] 1000VDC 41mm" at bounding box center [423, 82] width 650 height 17
copy link "Digital 750Vac [DATE] 1000VDC 41mm"
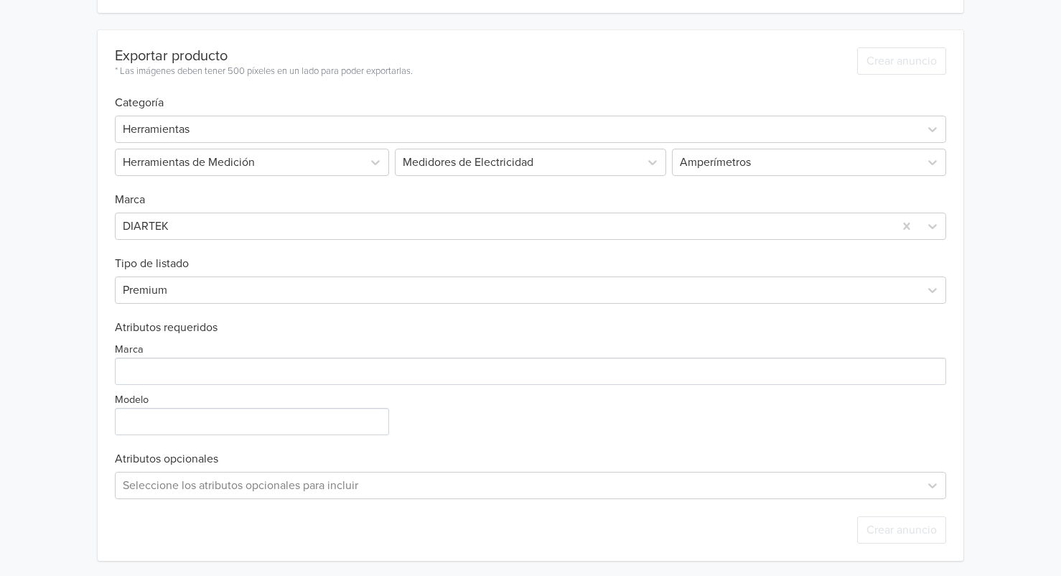
scroll to position [380, 0]
paste input "Digital 750Vac [DATE] 1000VDC 41mm"
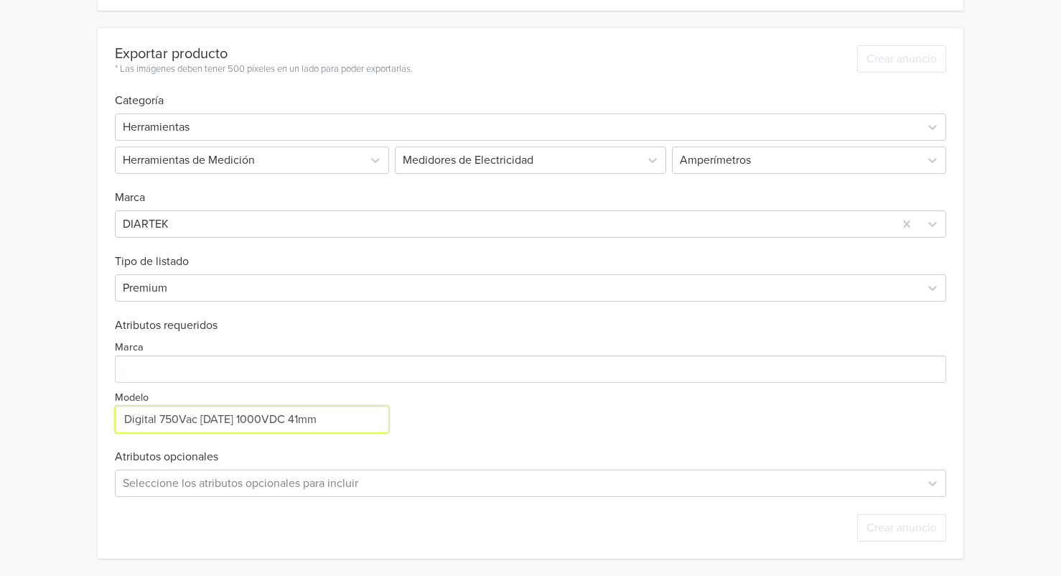
type input "Digital 750Vac [DATE] 1000VDC 41mm"
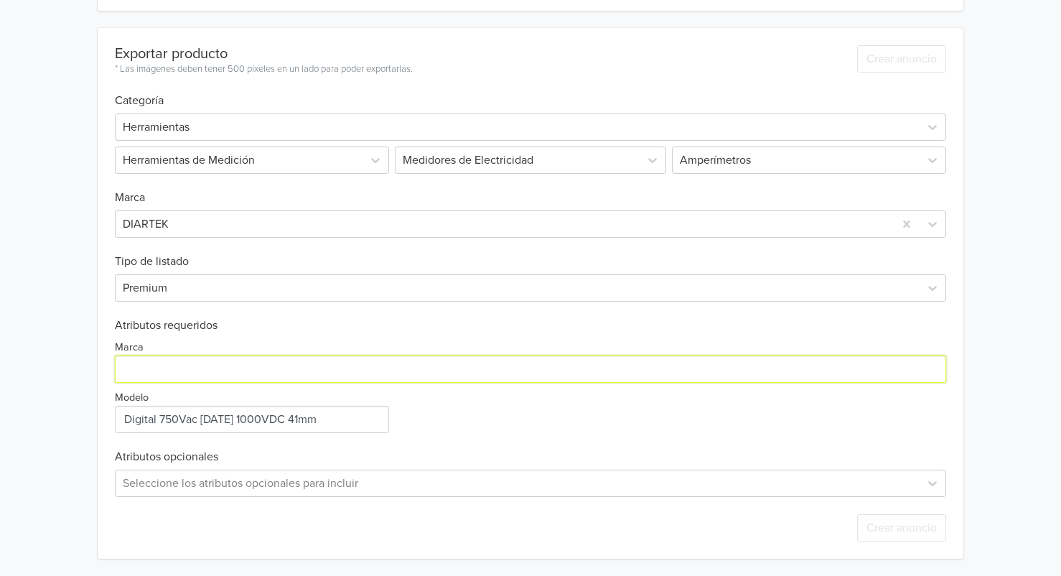
click at [185, 362] on input "Marca" at bounding box center [531, 368] width 832 height 27
type input "Ingco"
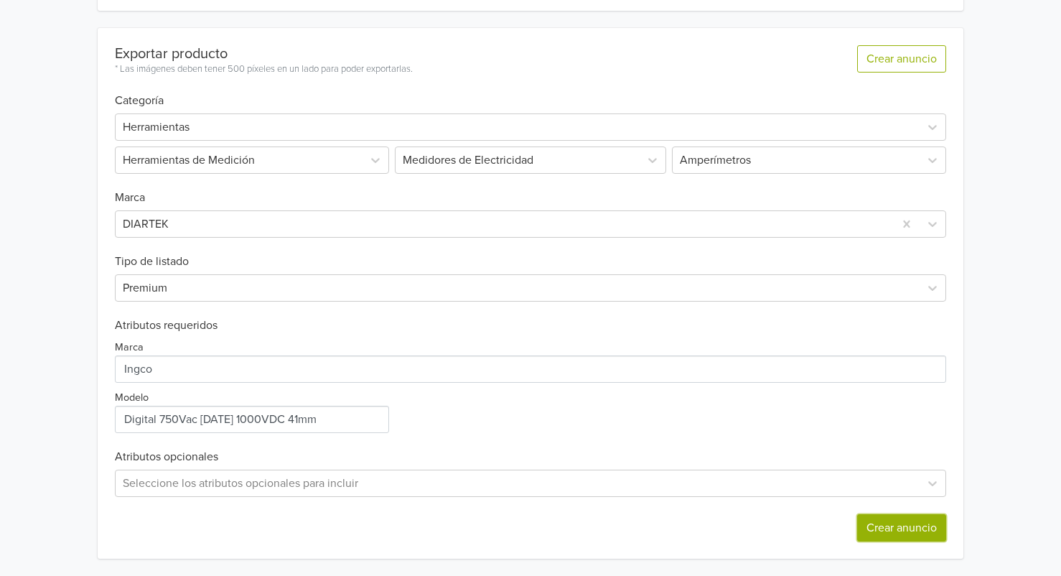
click at [874, 520] on button "Crear anuncio" at bounding box center [901, 527] width 89 height 27
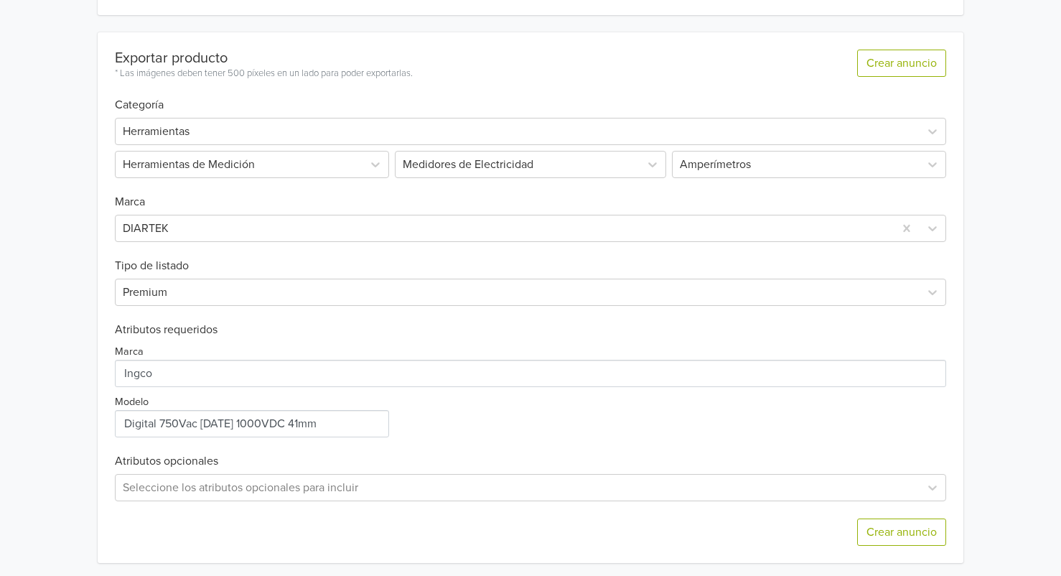
scroll to position [467, 0]
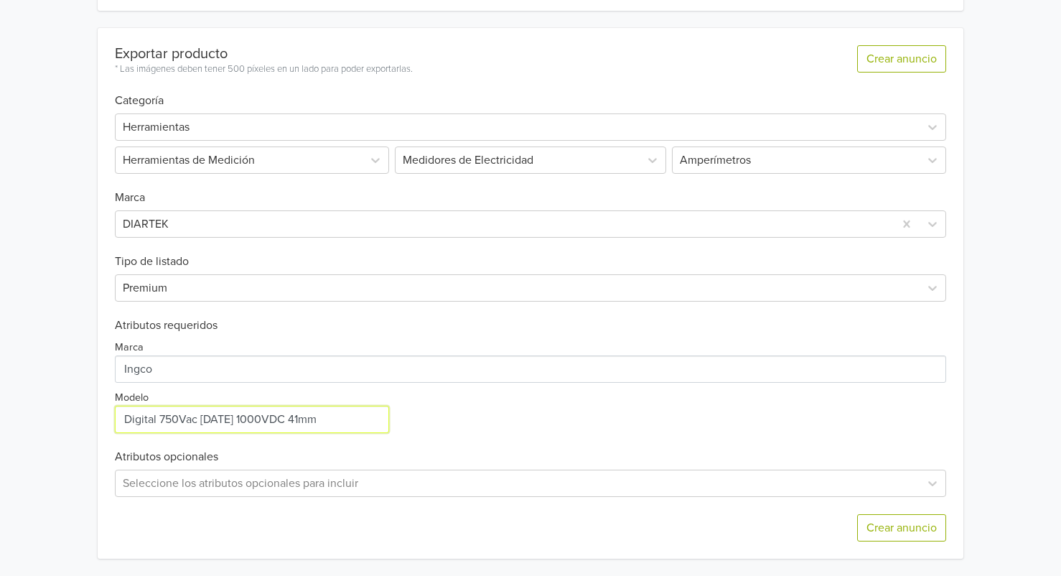
drag, startPoint x: 203, startPoint y: 417, endPoint x: 444, endPoint y: 413, distance: 240.5
click at [444, 413] on div "Marca Modelo" at bounding box center [531, 382] width 832 height 100
type input "Digital 750Vac"
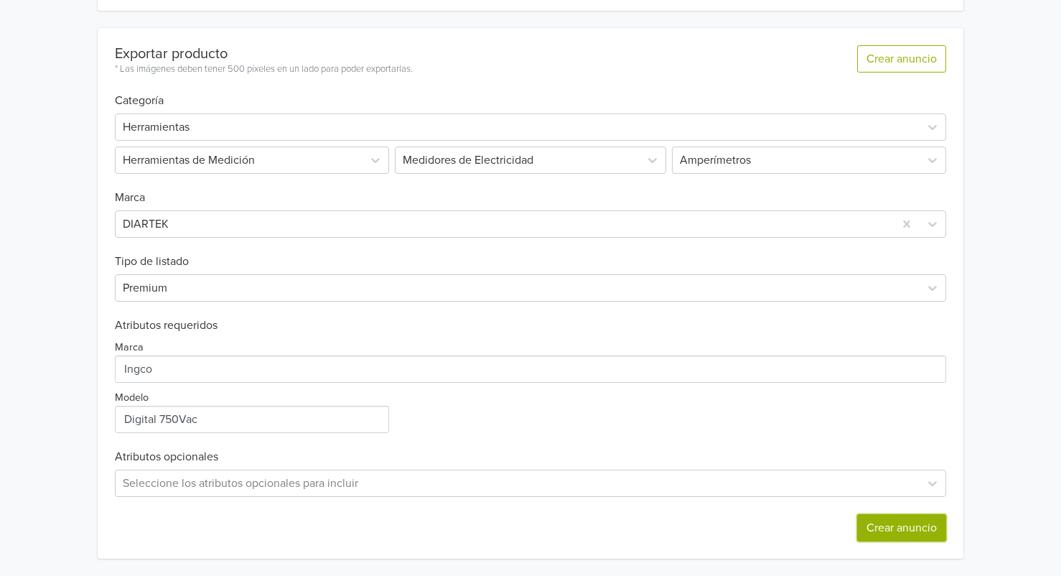
click at [917, 523] on button "Crear anuncio" at bounding box center [901, 527] width 89 height 27
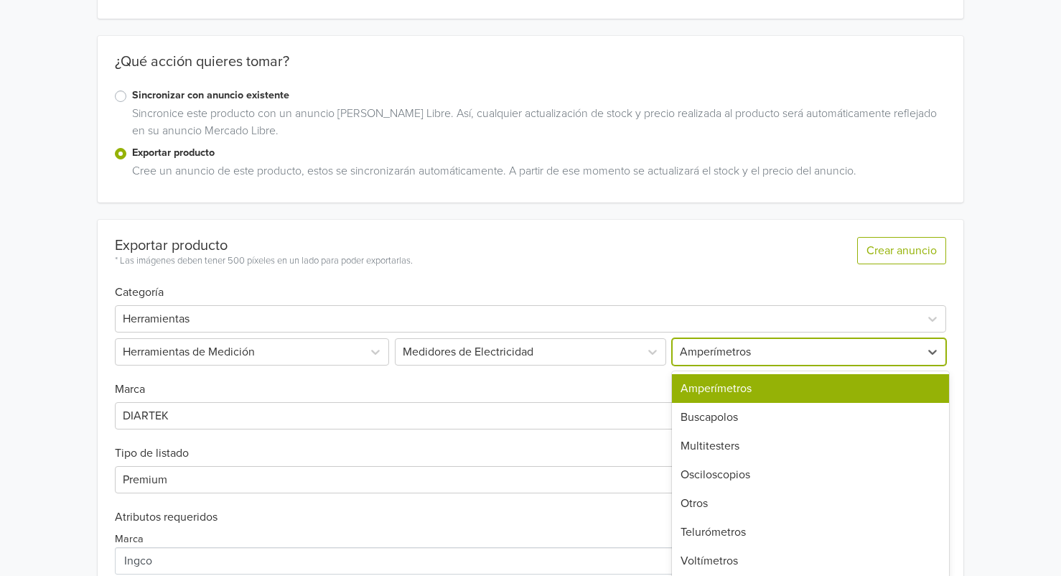
scroll to position [282, 0]
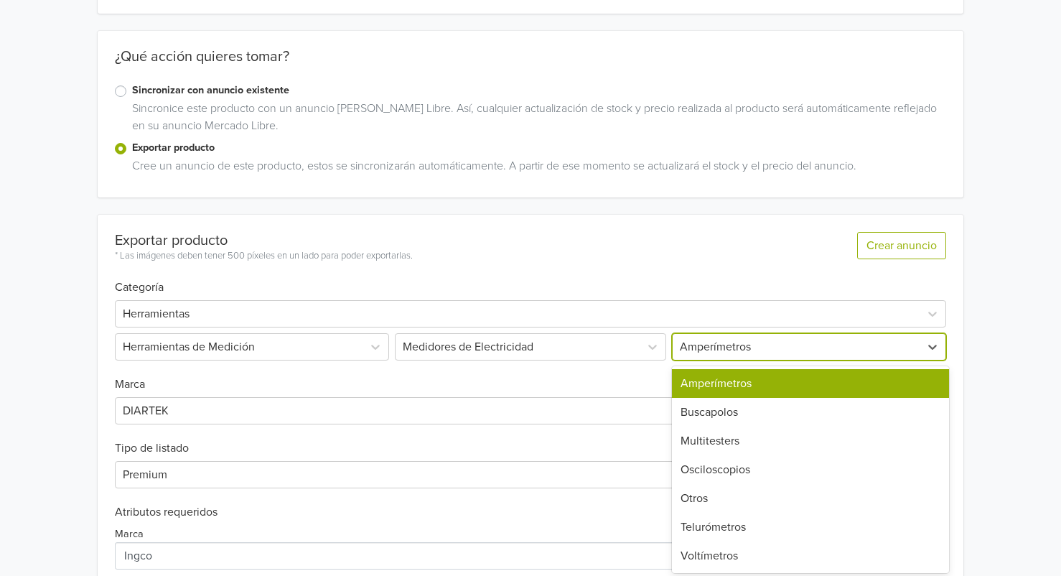
click at [724, 360] on div "7 results available. Use Up and Down to choose options, press Enter to select t…" at bounding box center [807, 346] width 277 height 27
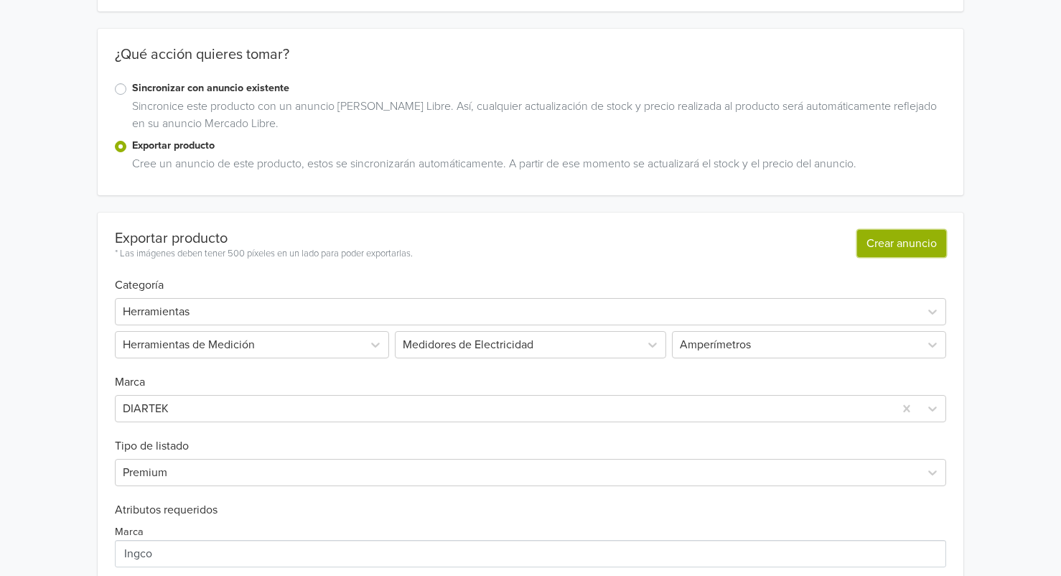
click at [887, 243] on button "Crear anuncio" at bounding box center [901, 243] width 89 height 27
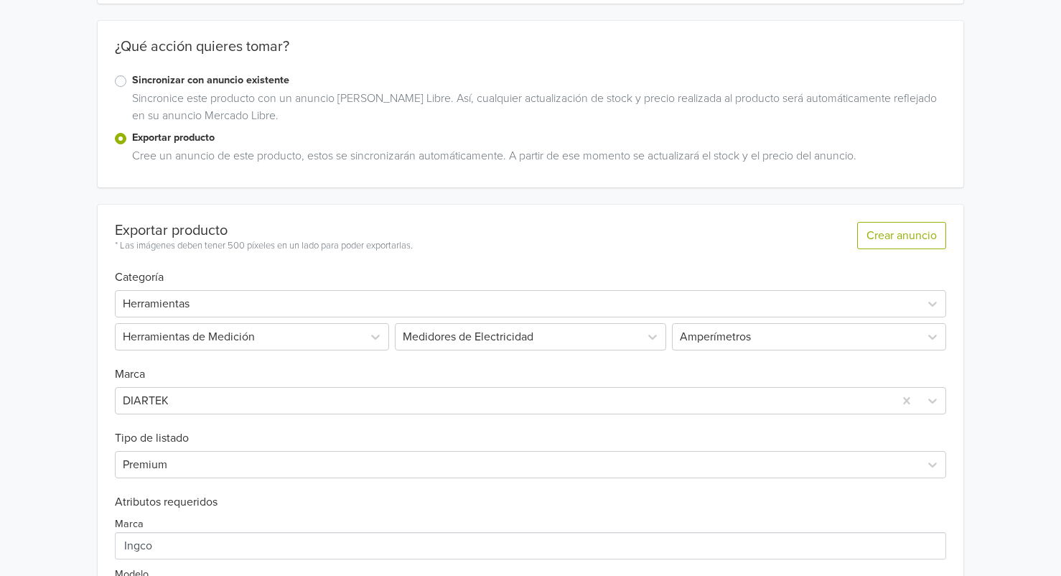
scroll to position [261, 0]
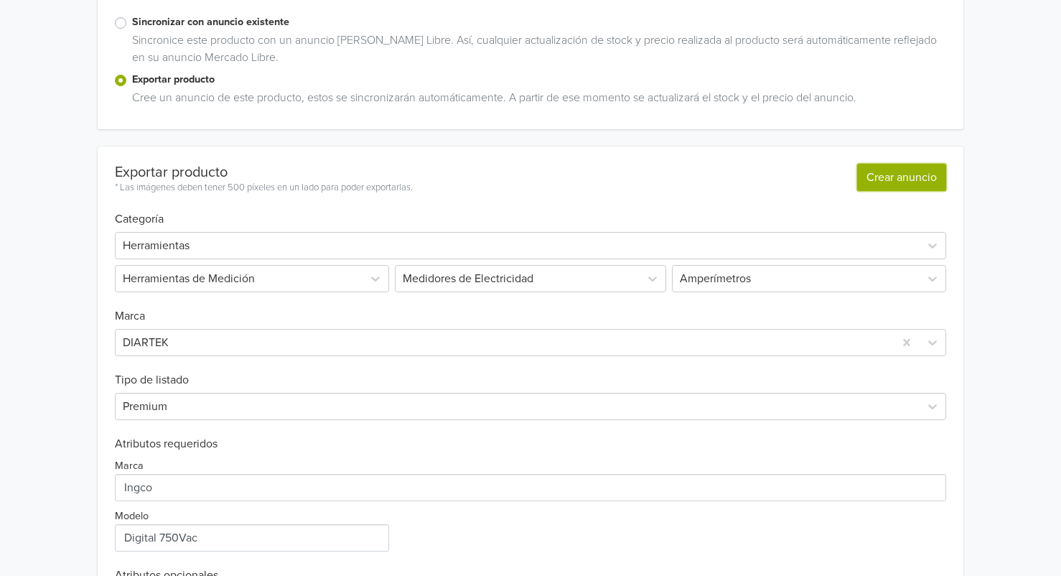
click at [865, 181] on button "Crear anuncio" at bounding box center [901, 177] width 89 height 27
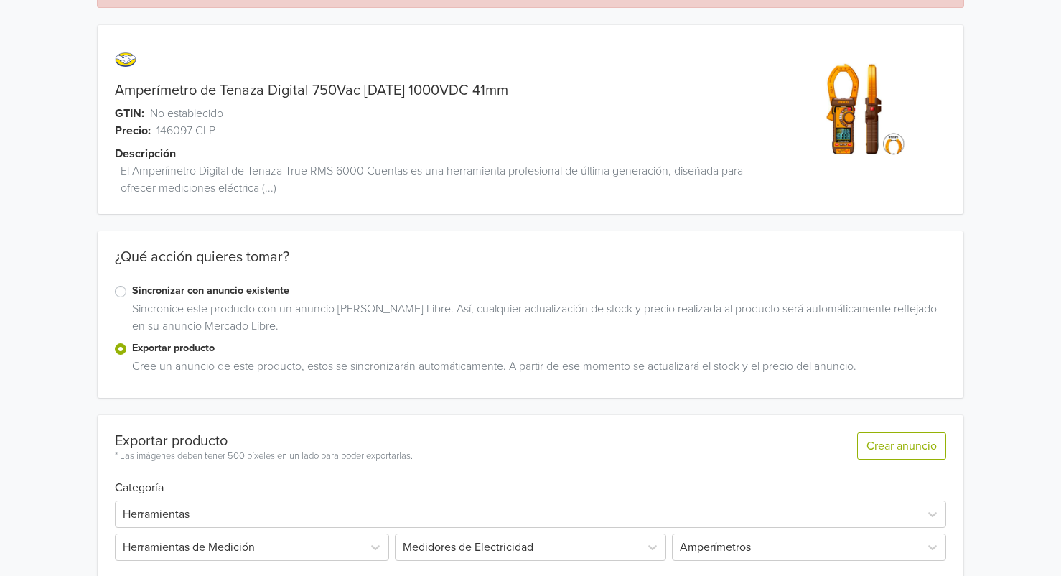
scroll to position [0, 0]
